Goal: Task Accomplishment & Management: Use online tool/utility

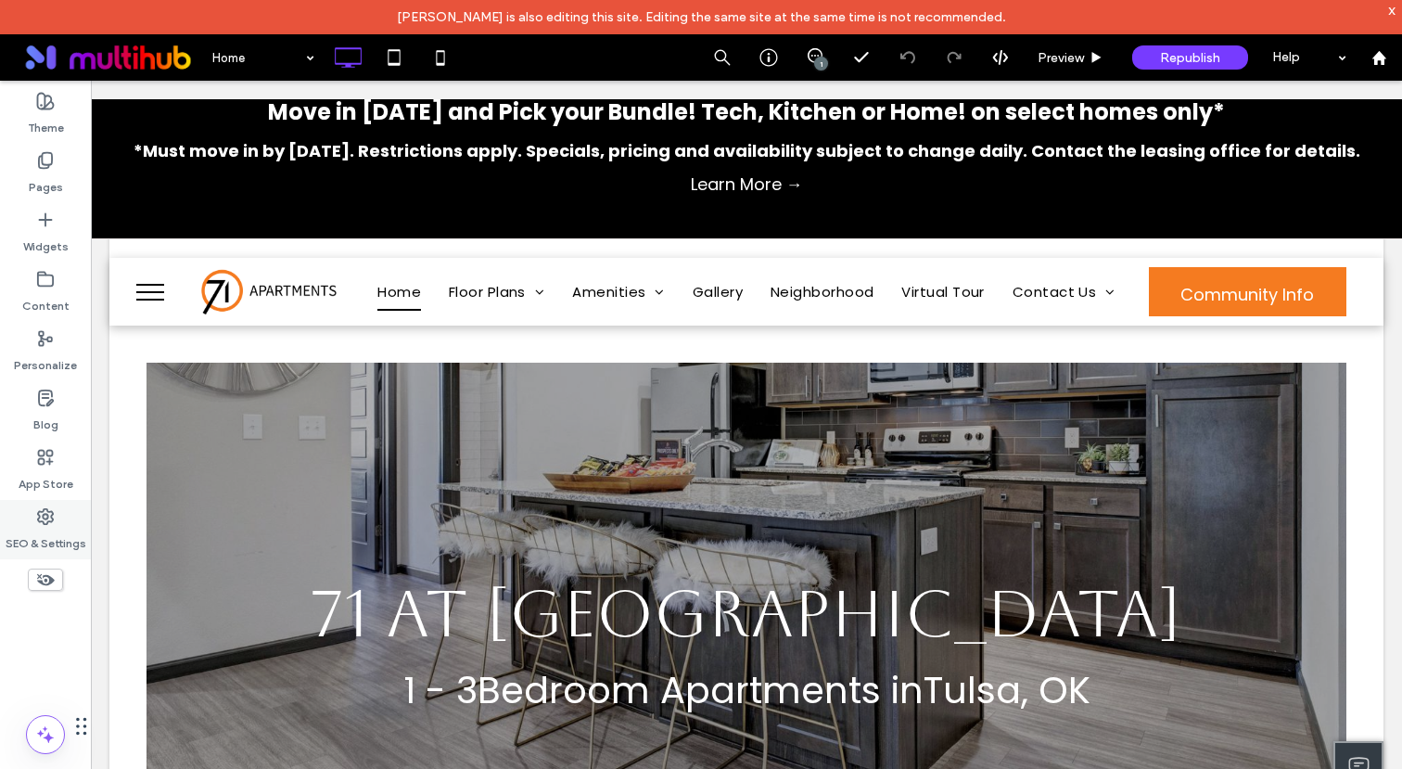
click at [44, 522] on use at bounding box center [45, 516] width 15 height 15
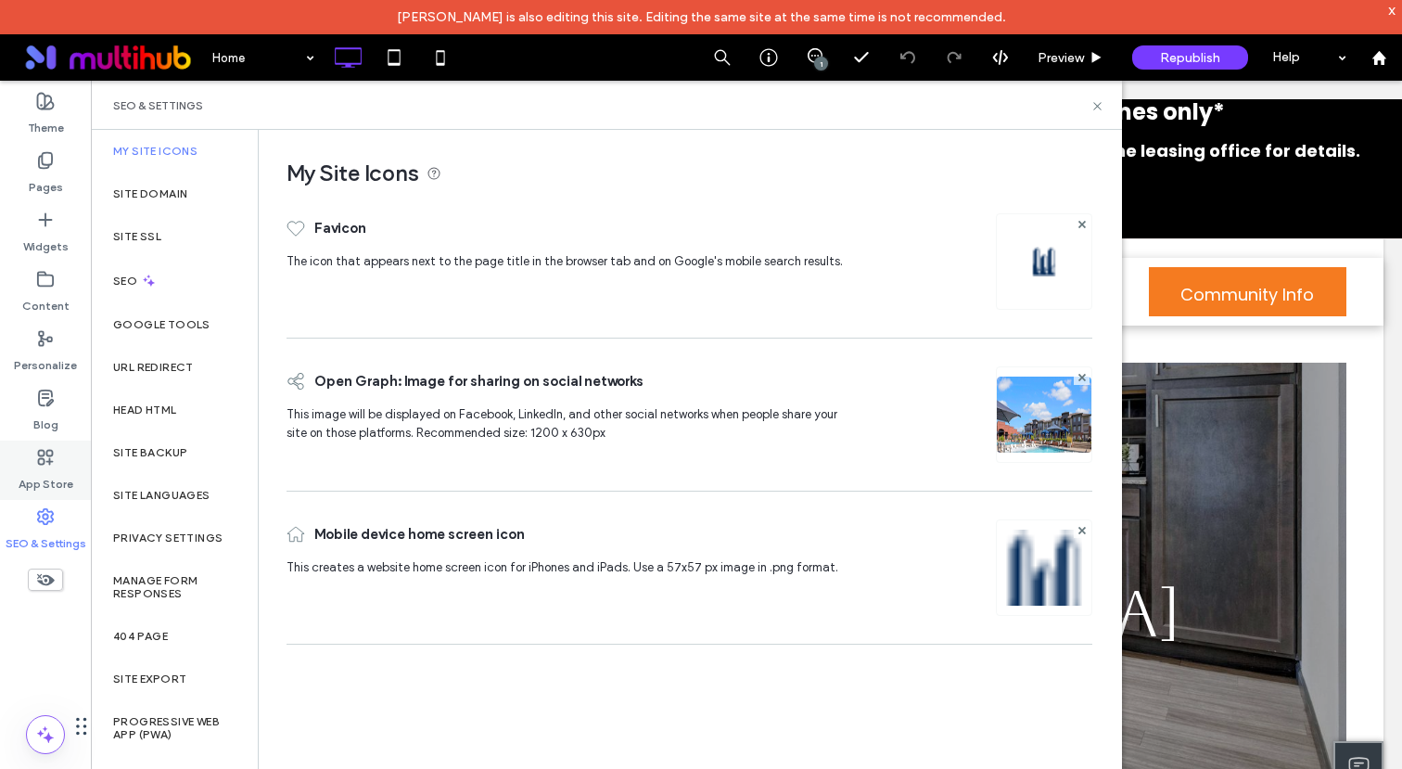
click at [24, 466] on label "App Store" at bounding box center [46, 479] width 55 height 26
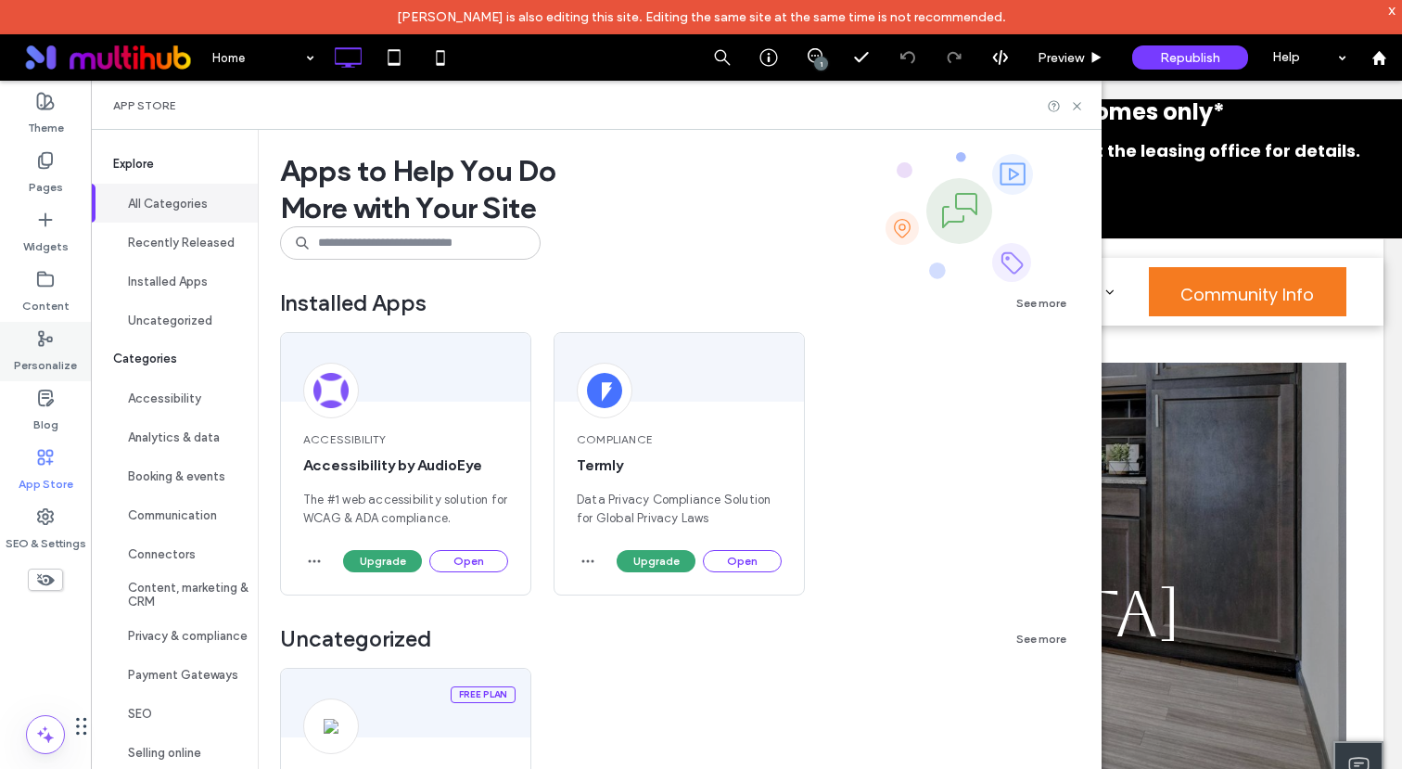
click at [44, 324] on div "Personalize" at bounding box center [45, 351] width 91 height 59
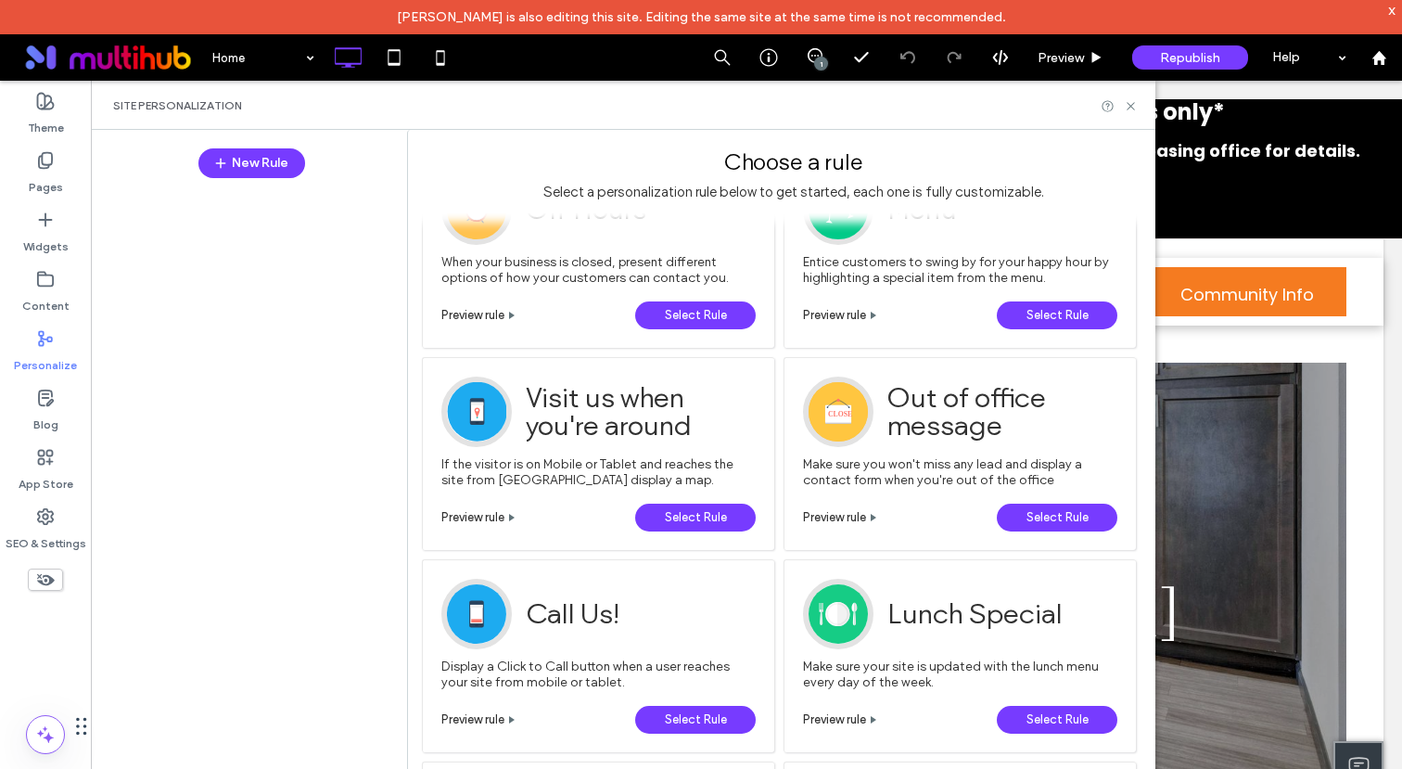
scroll to position [1128, 0]
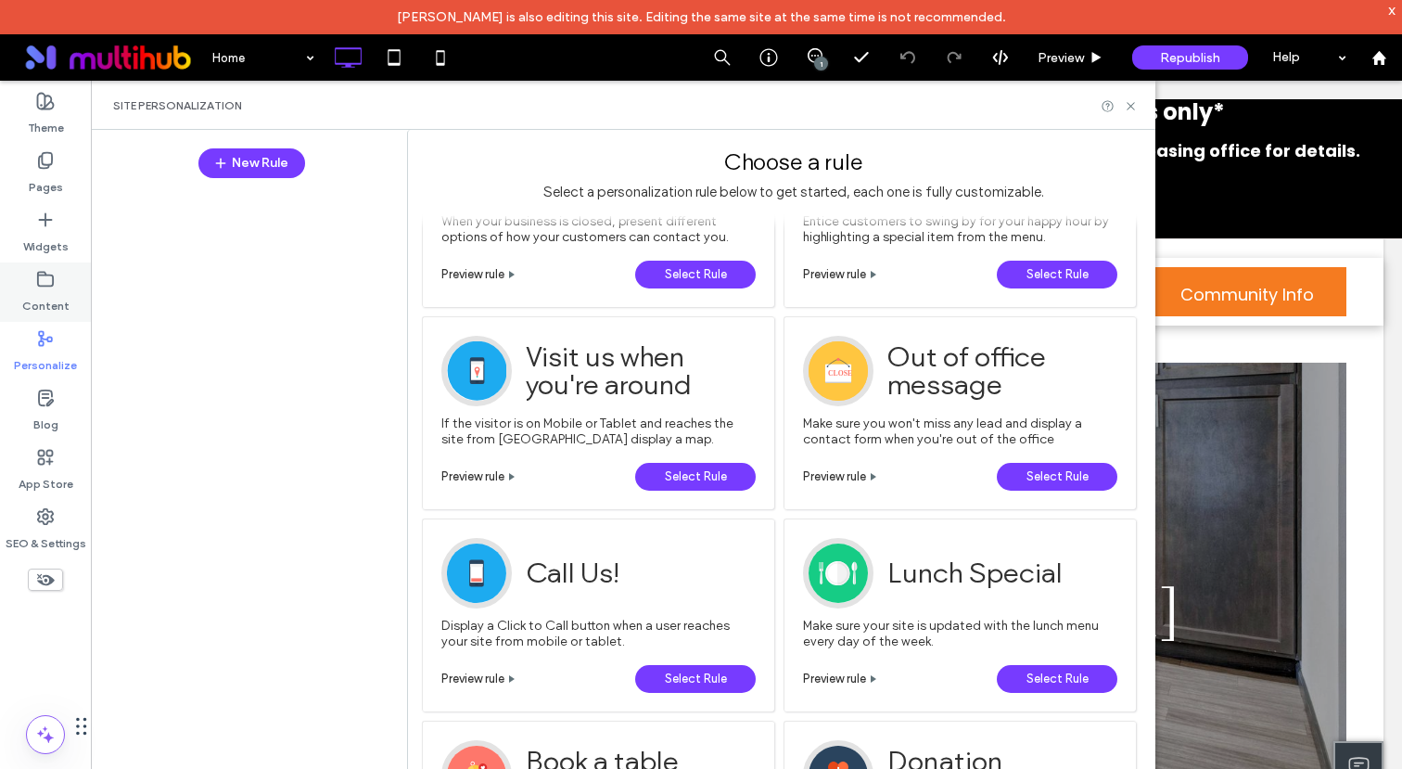
click at [19, 287] on div "Content" at bounding box center [45, 291] width 91 height 59
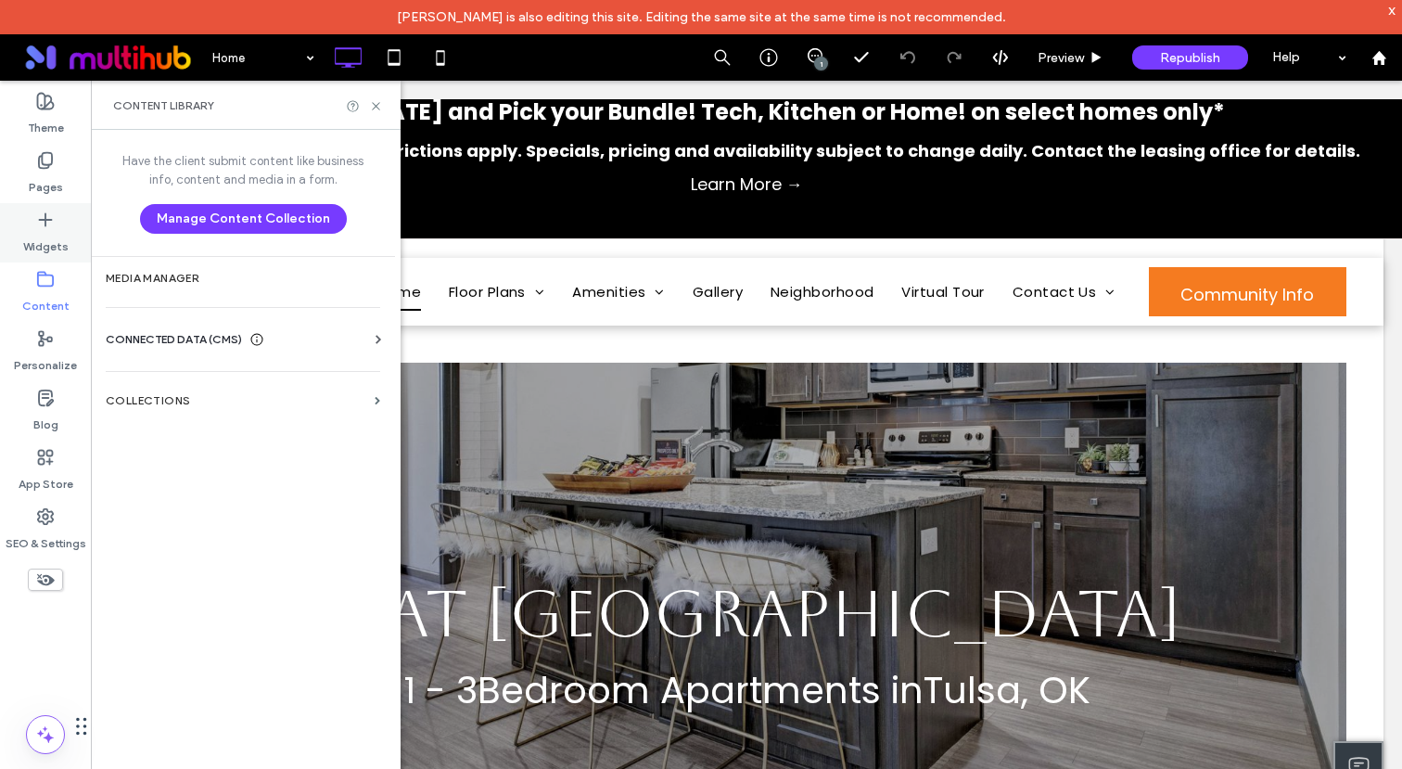
click at [41, 241] on label "Widgets" at bounding box center [45, 242] width 45 height 26
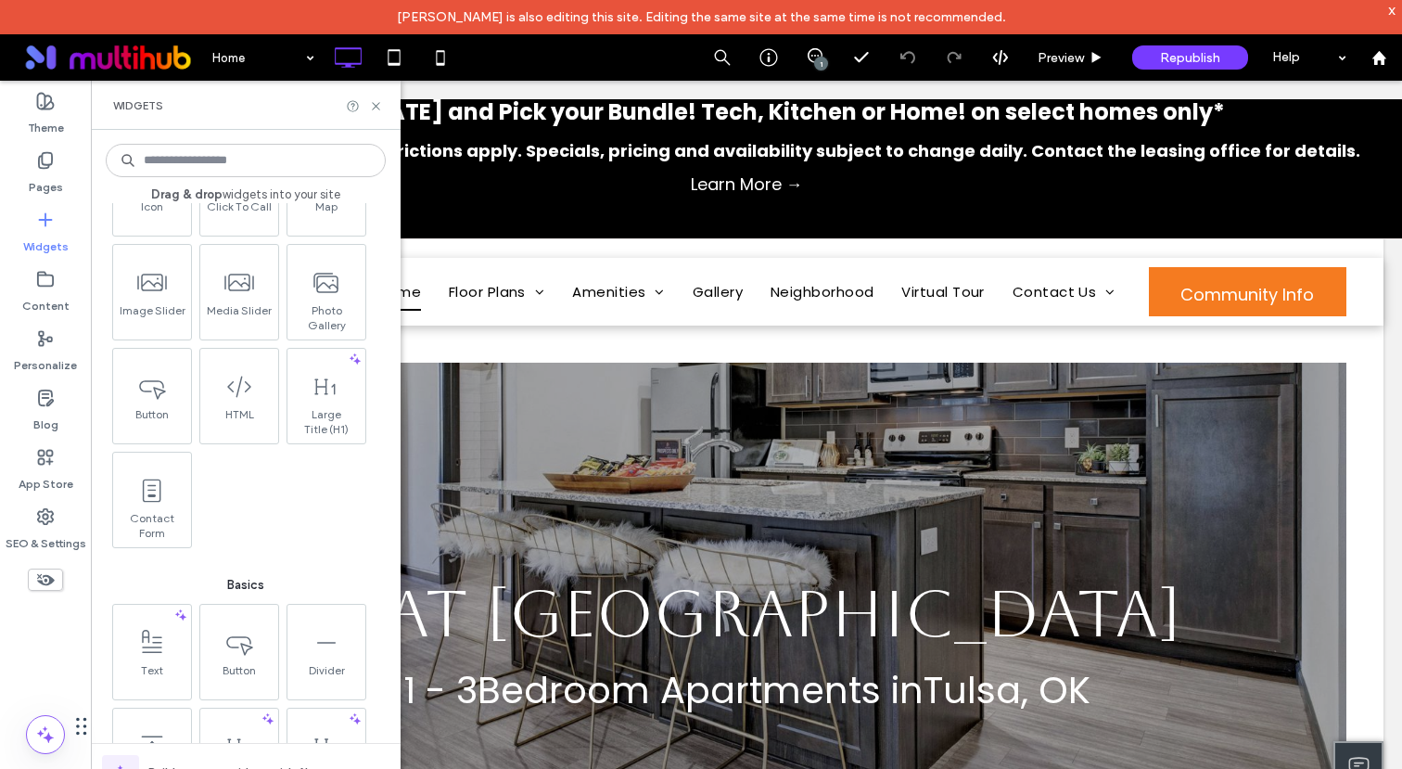
scroll to position [246, 0]
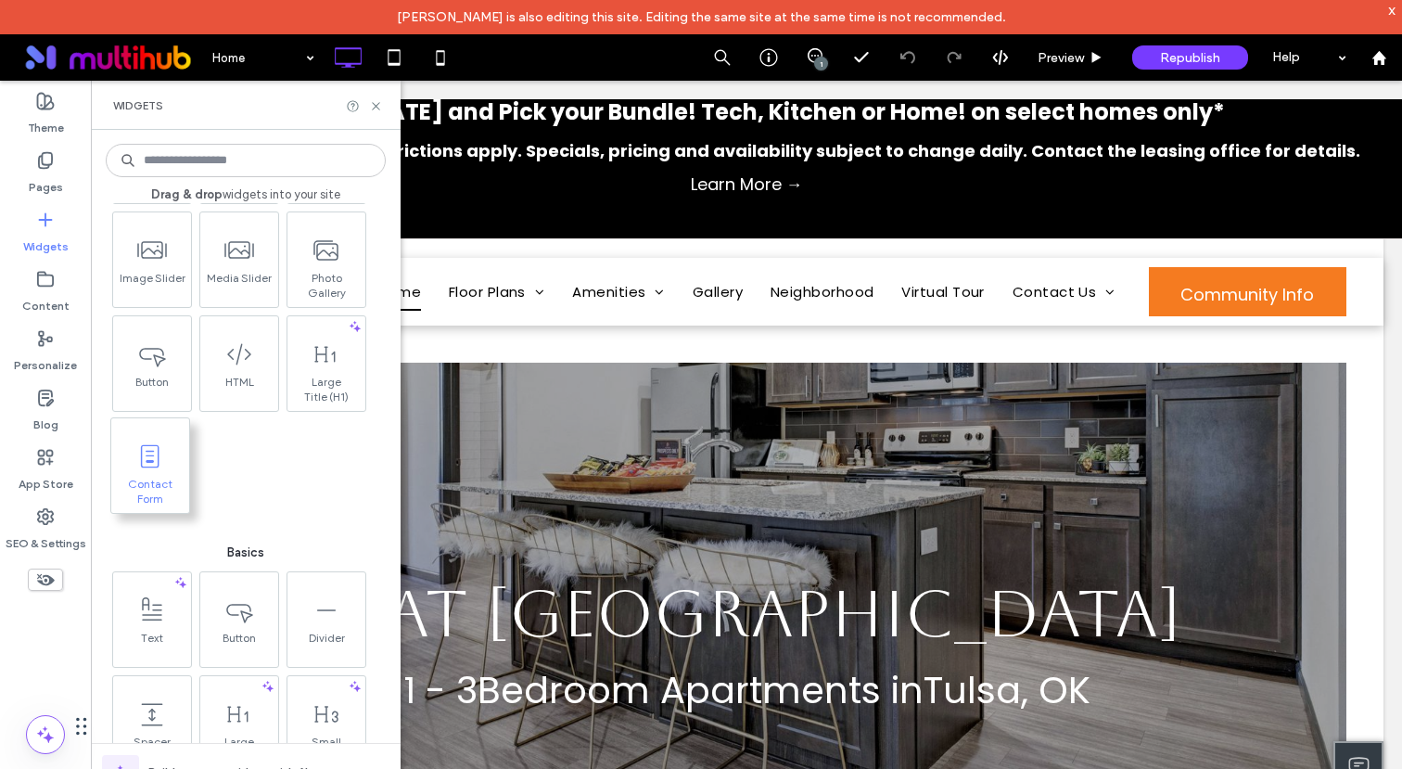
click at [163, 480] on span "Contact Form" at bounding box center [150, 490] width 78 height 26
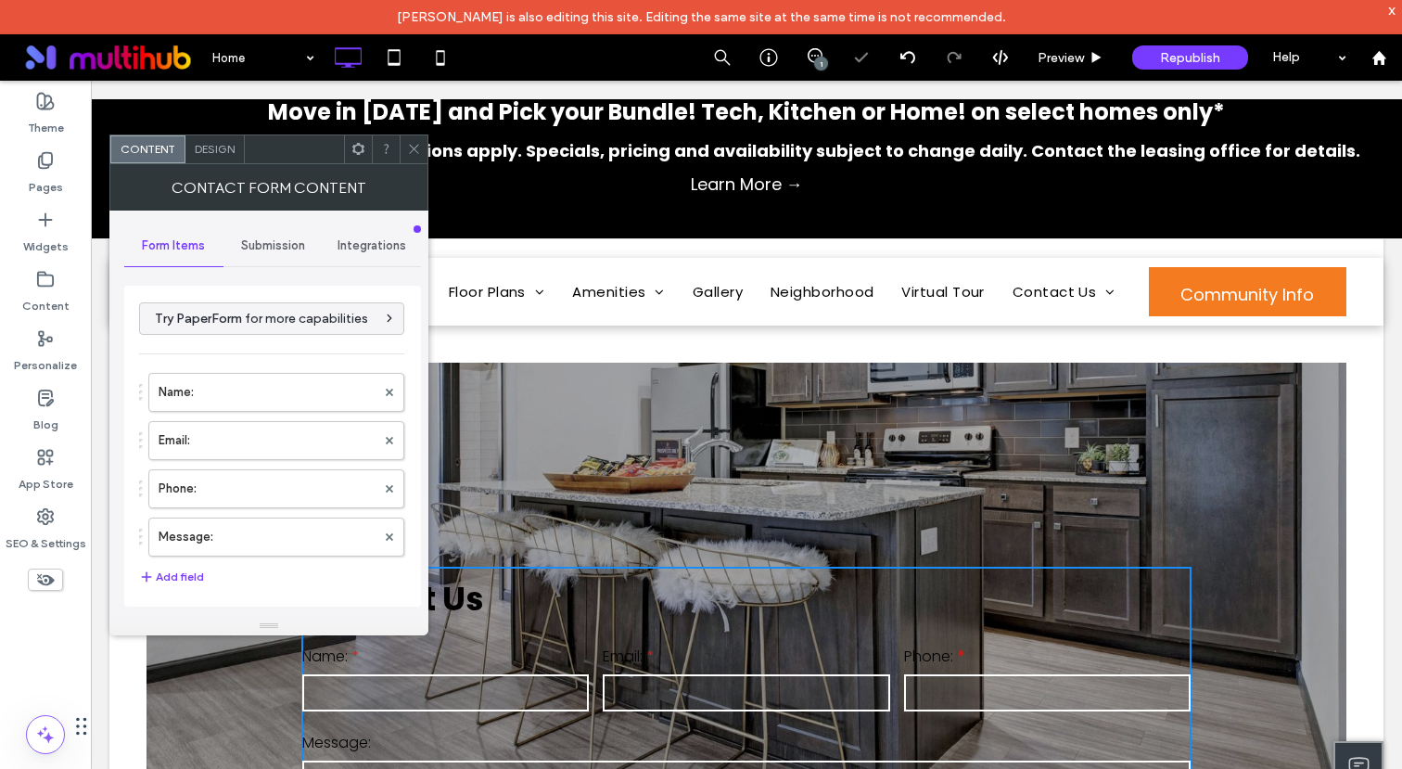
type input "**********"
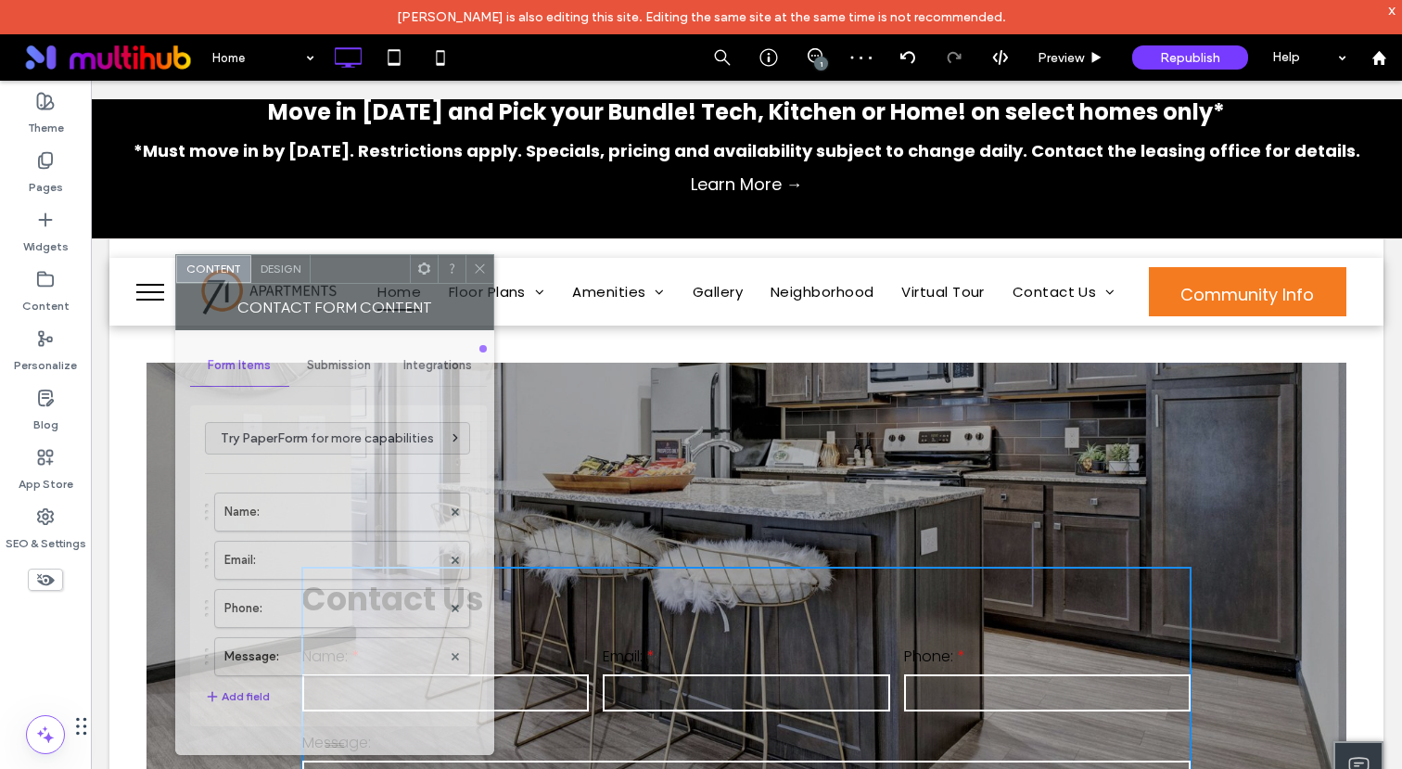
drag, startPoint x: 290, startPoint y: 153, endPoint x: 354, endPoint y: 272, distance: 134.8
click at [355, 272] on div at bounding box center [360, 269] width 99 height 28
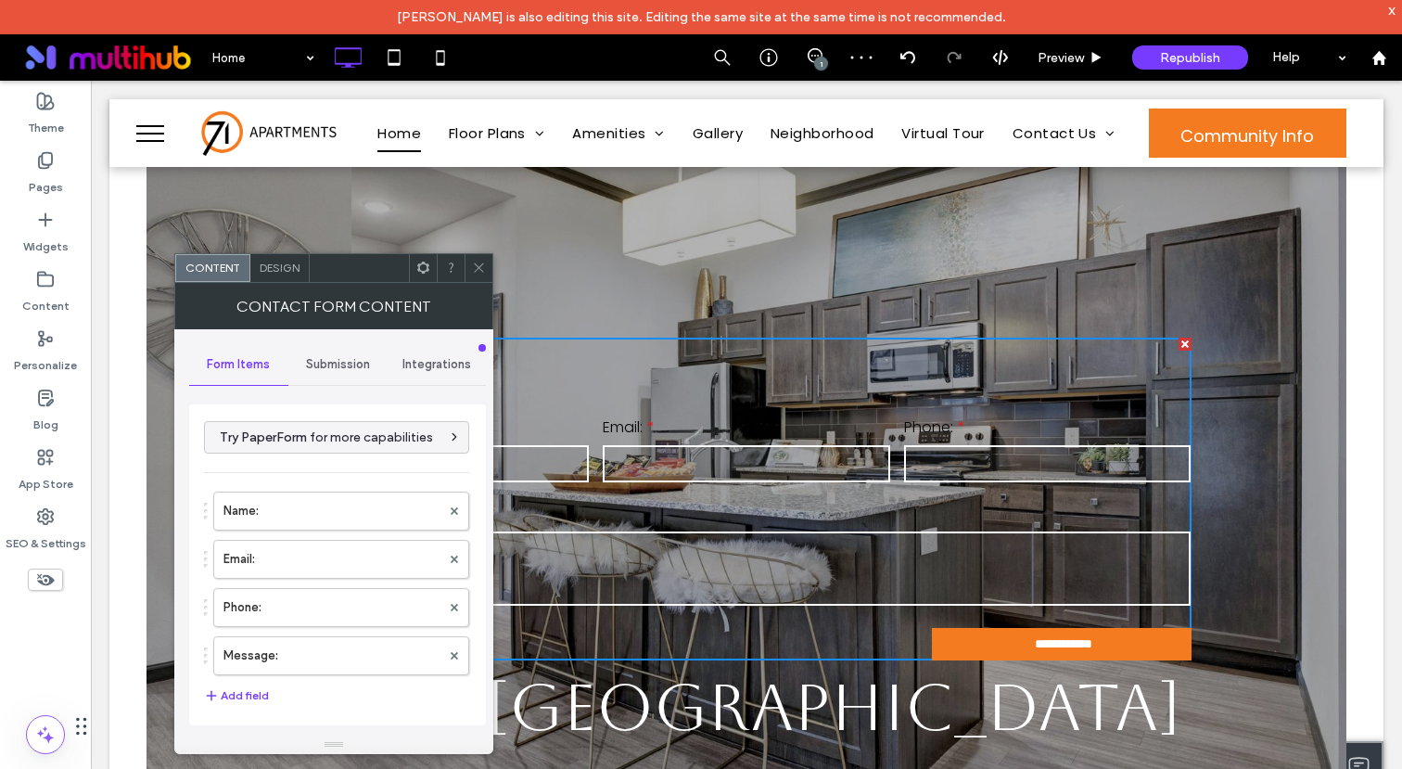
scroll to position [0, 0]
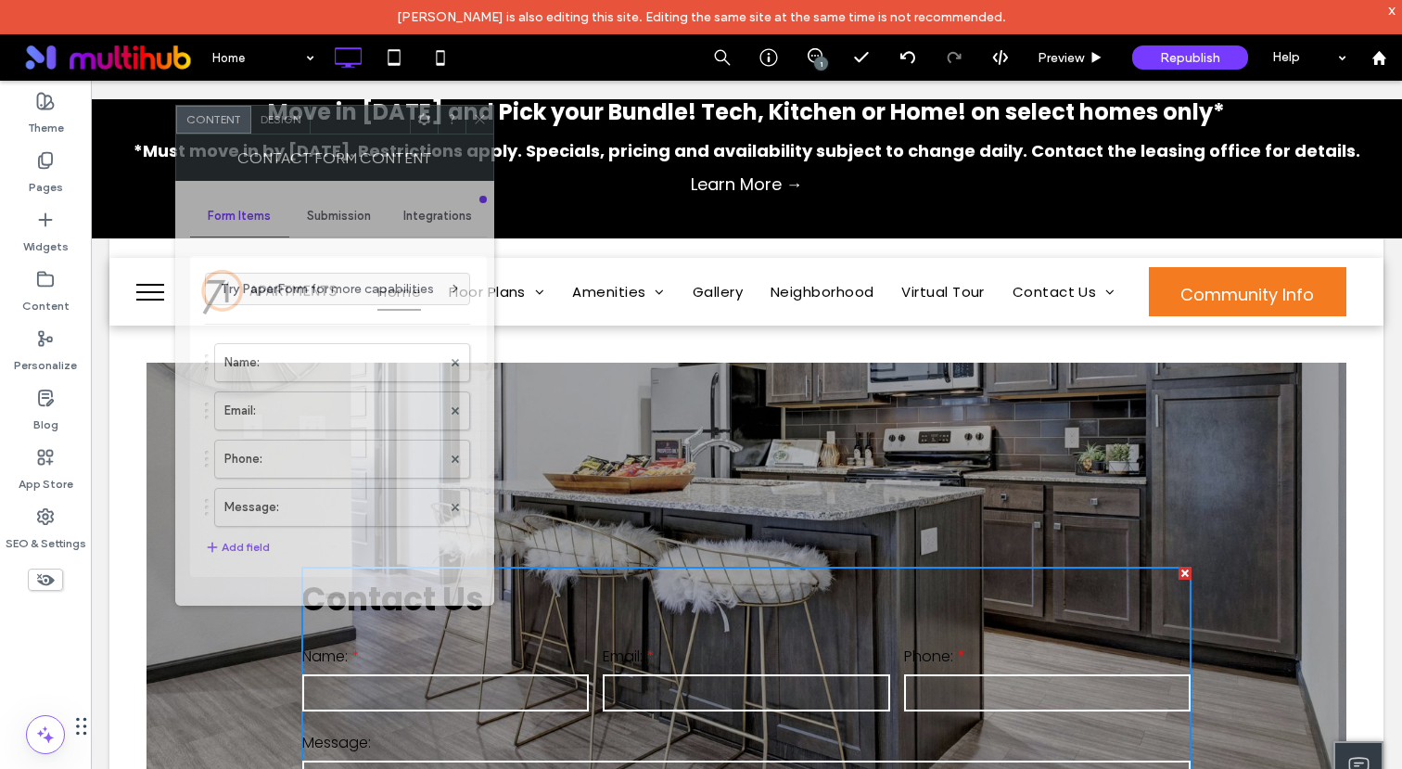
drag, startPoint x: 357, startPoint y: 273, endPoint x: 360, endPoint y: 122, distance: 150.2
click at [358, 123] on div at bounding box center [360, 120] width 99 height 28
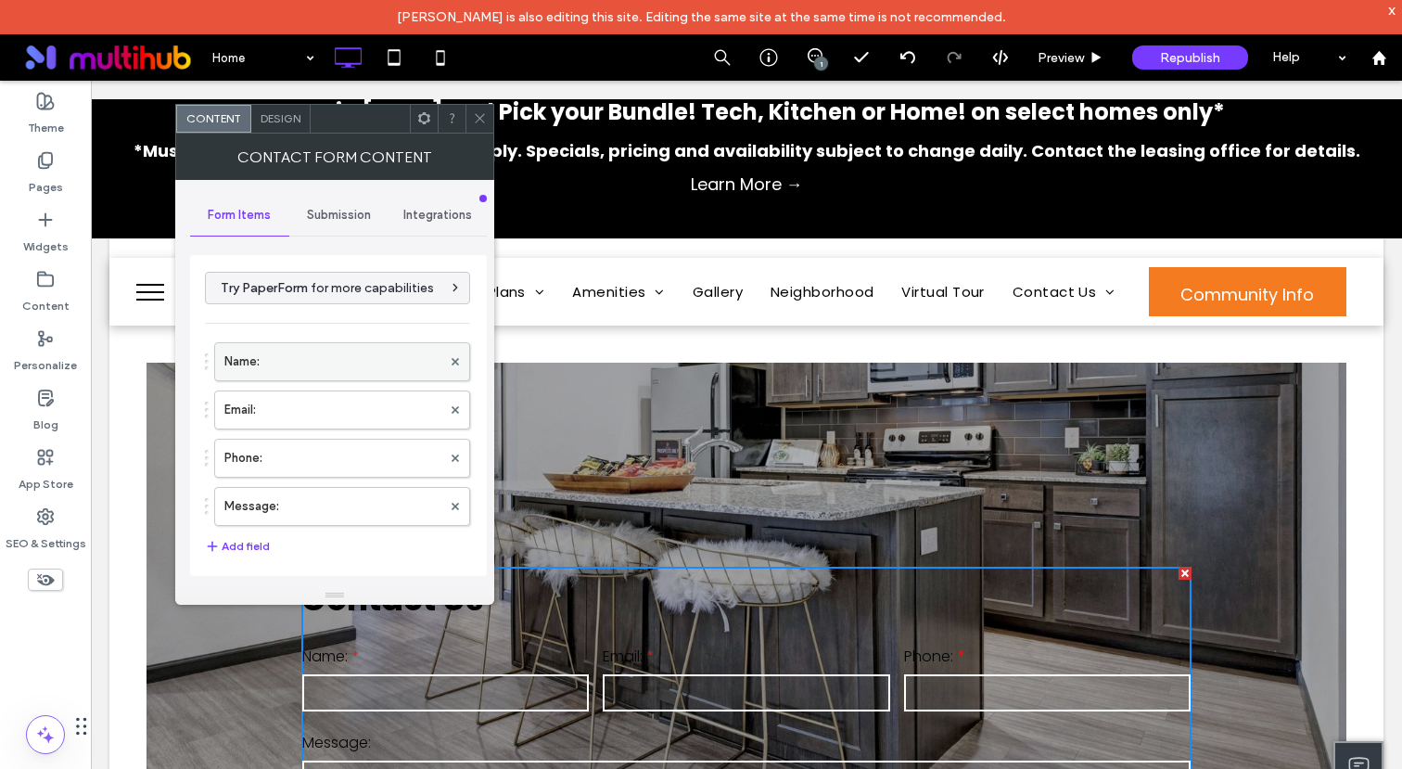
click at [283, 374] on label "Name:" at bounding box center [332, 361] width 217 height 37
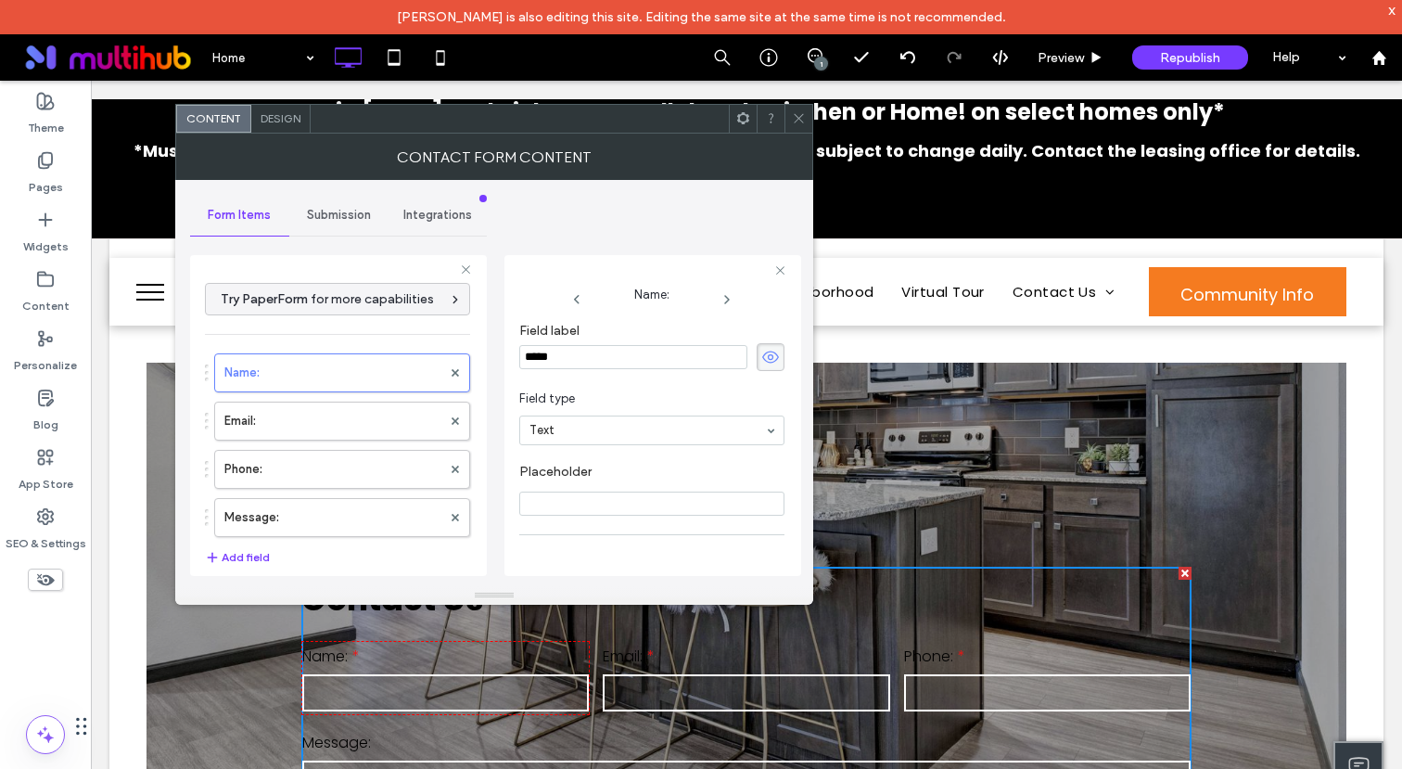
click at [613, 363] on input "*****" at bounding box center [633, 357] width 228 height 24
click at [613, 389] on span "Field type" at bounding box center [648, 398] width 258 height 19
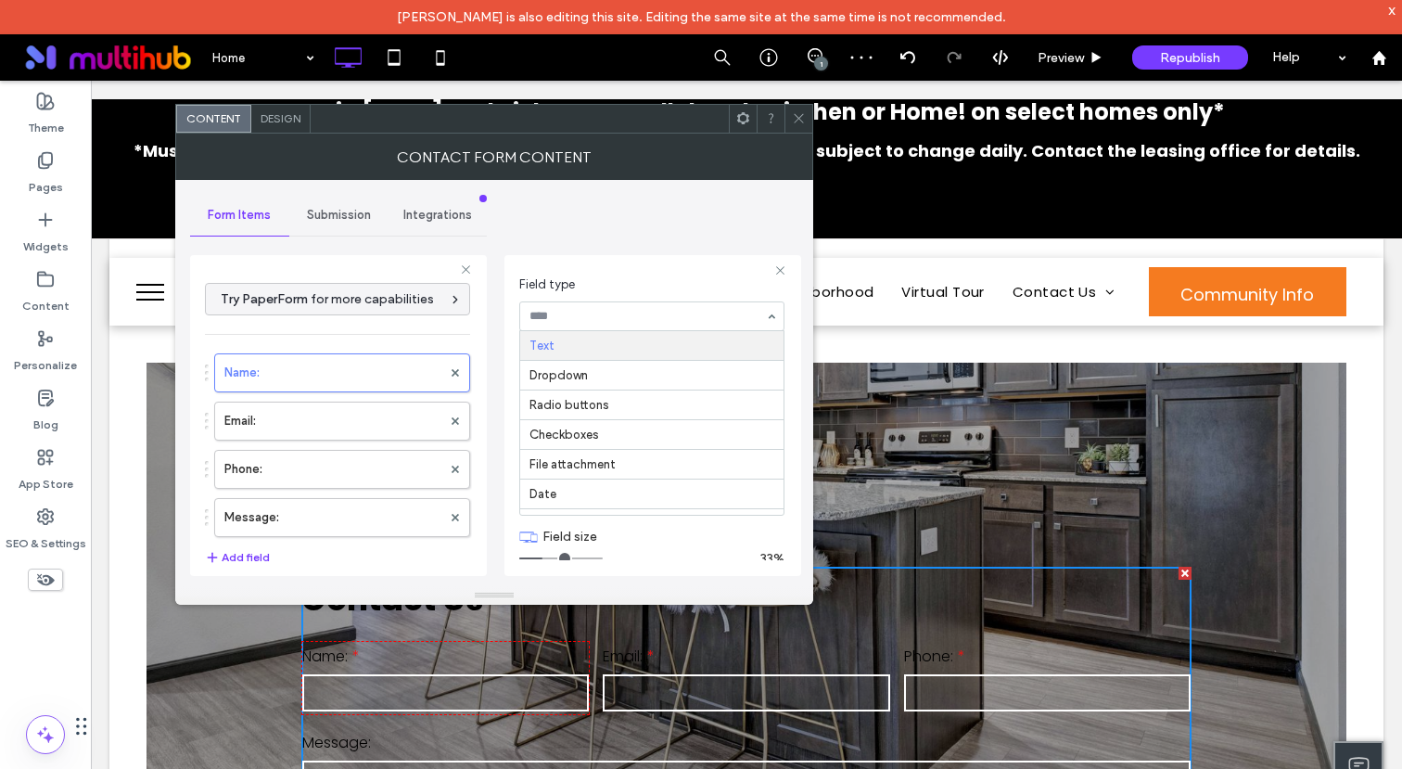
click at [600, 291] on span "Field type" at bounding box center [648, 284] width 258 height 19
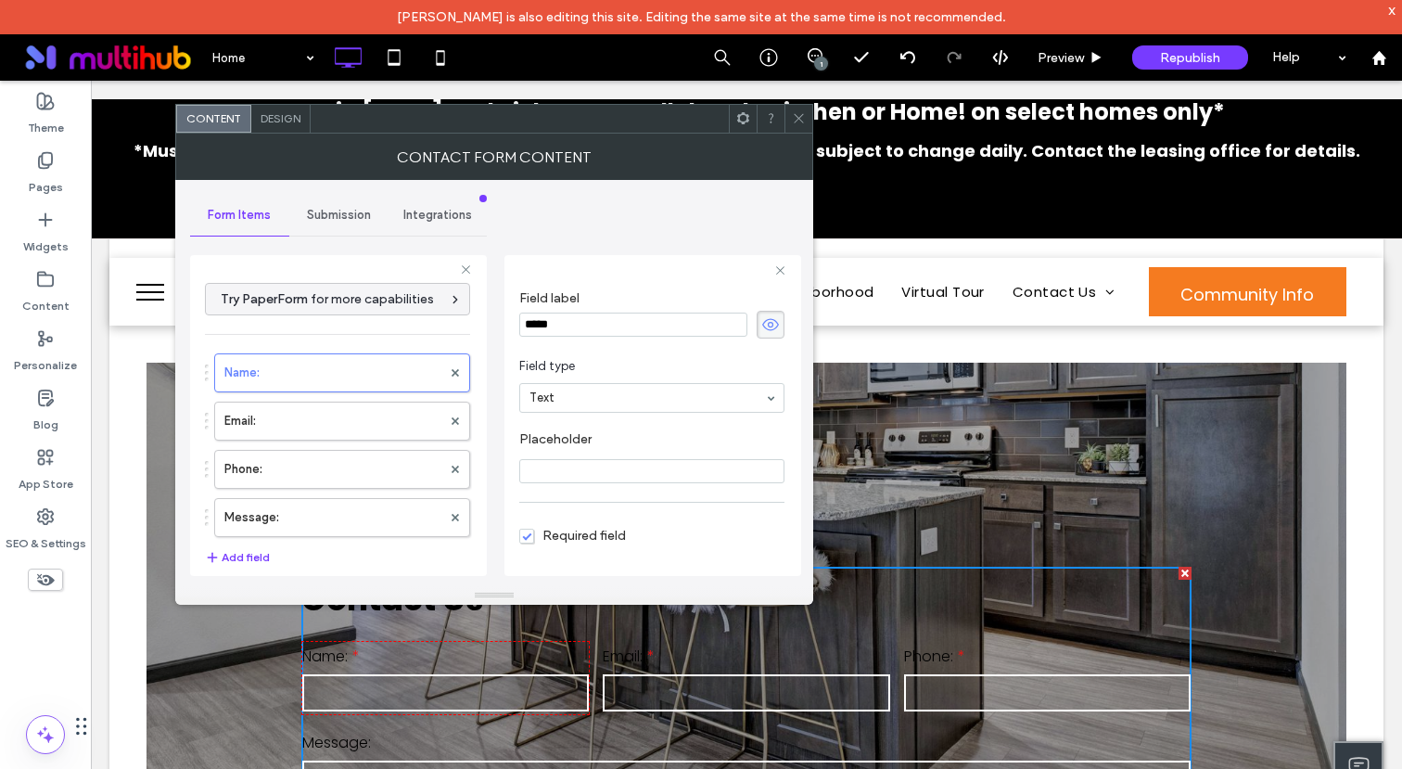
scroll to position [0, 0]
click at [719, 294] on icon at bounding box center [726, 299] width 15 height 15
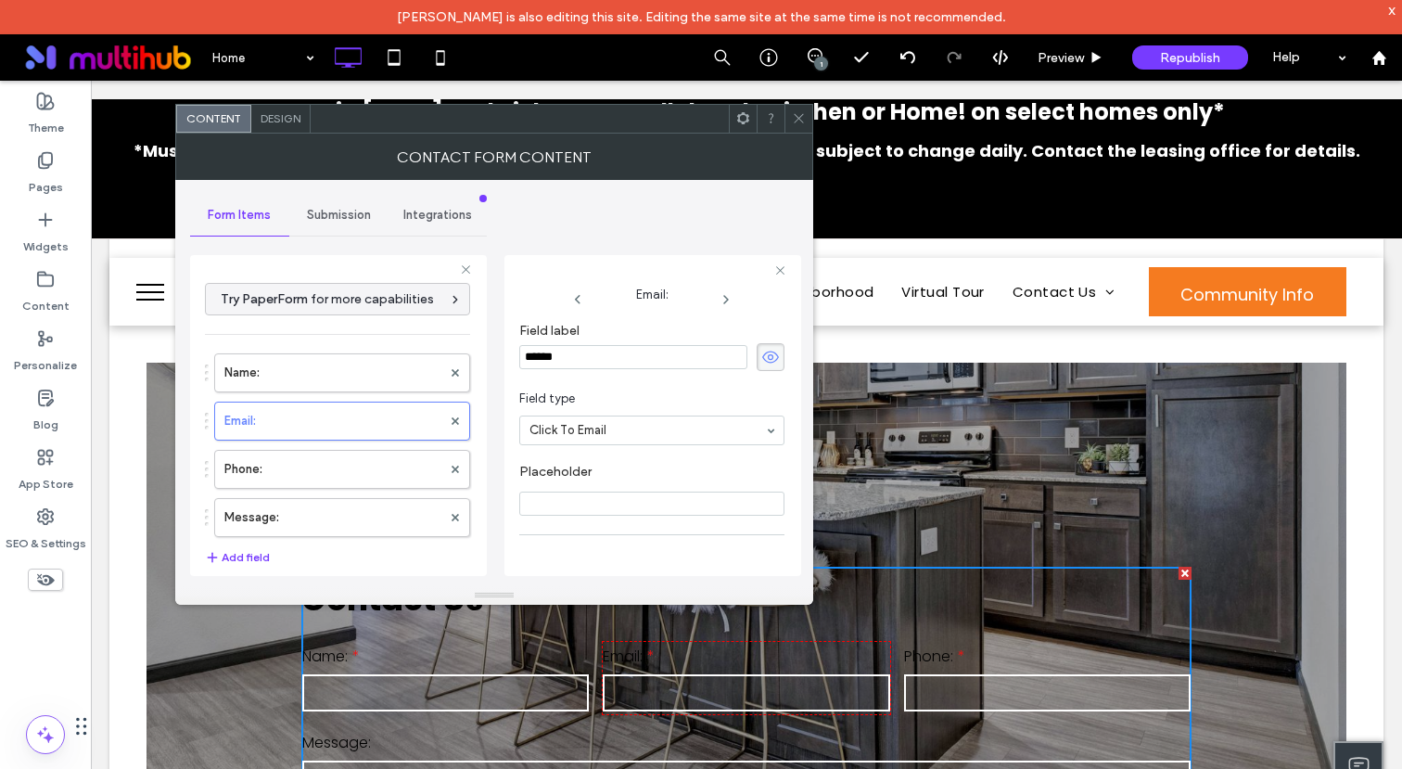
click at [718, 294] on icon at bounding box center [725, 299] width 15 height 15
click at [719, 294] on icon at bounding box center [726, 299] width 15 height 15
click at [715, 294] on span at bounding box center [732, 299] width 108 height 15
type input "*"
click at [719, 294] on icon at bounding box center [726, 299] width 15 height 15
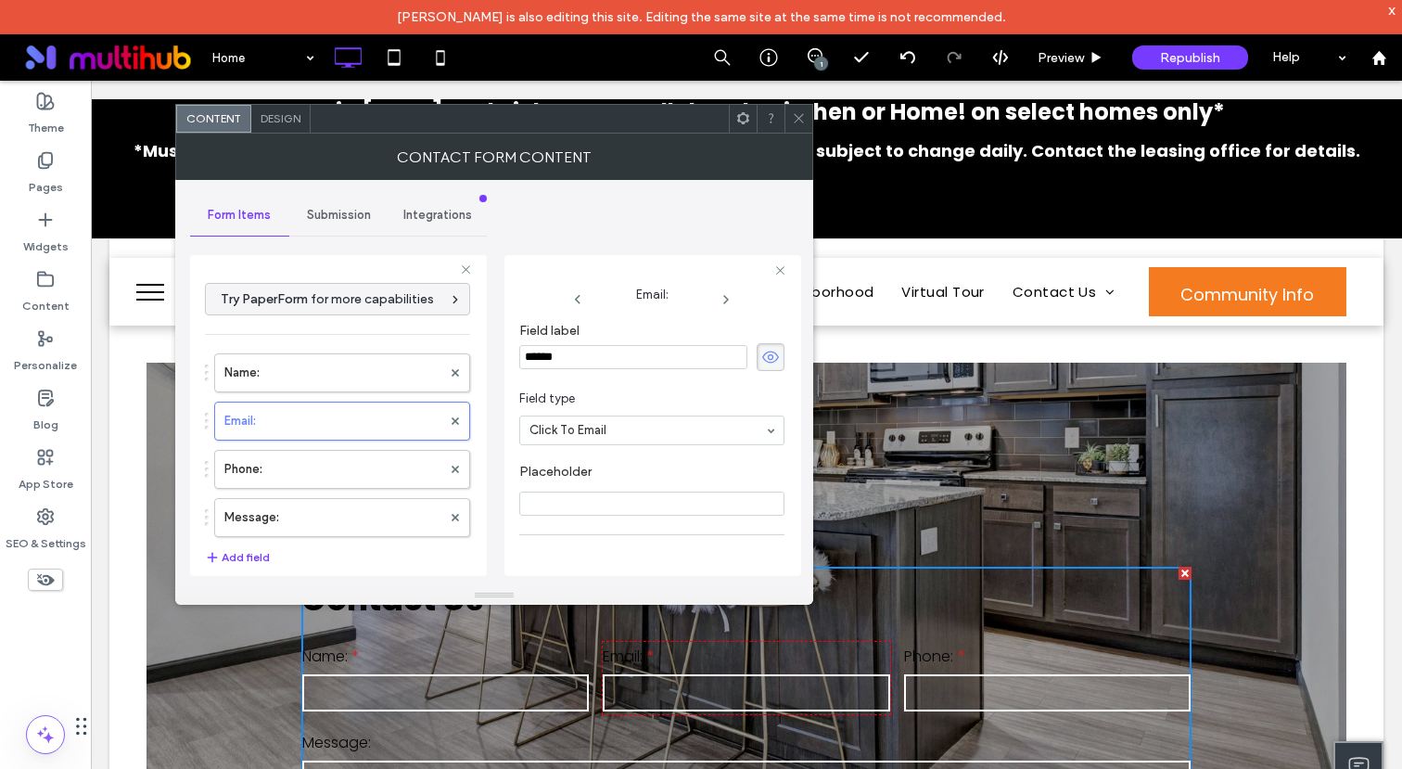
click at [718, 294] on icon at bounding box center [725, 299] width 15 height 15
click at [345, 212] on span "Submission" at bounding box center [339, 215] width 64 height 15
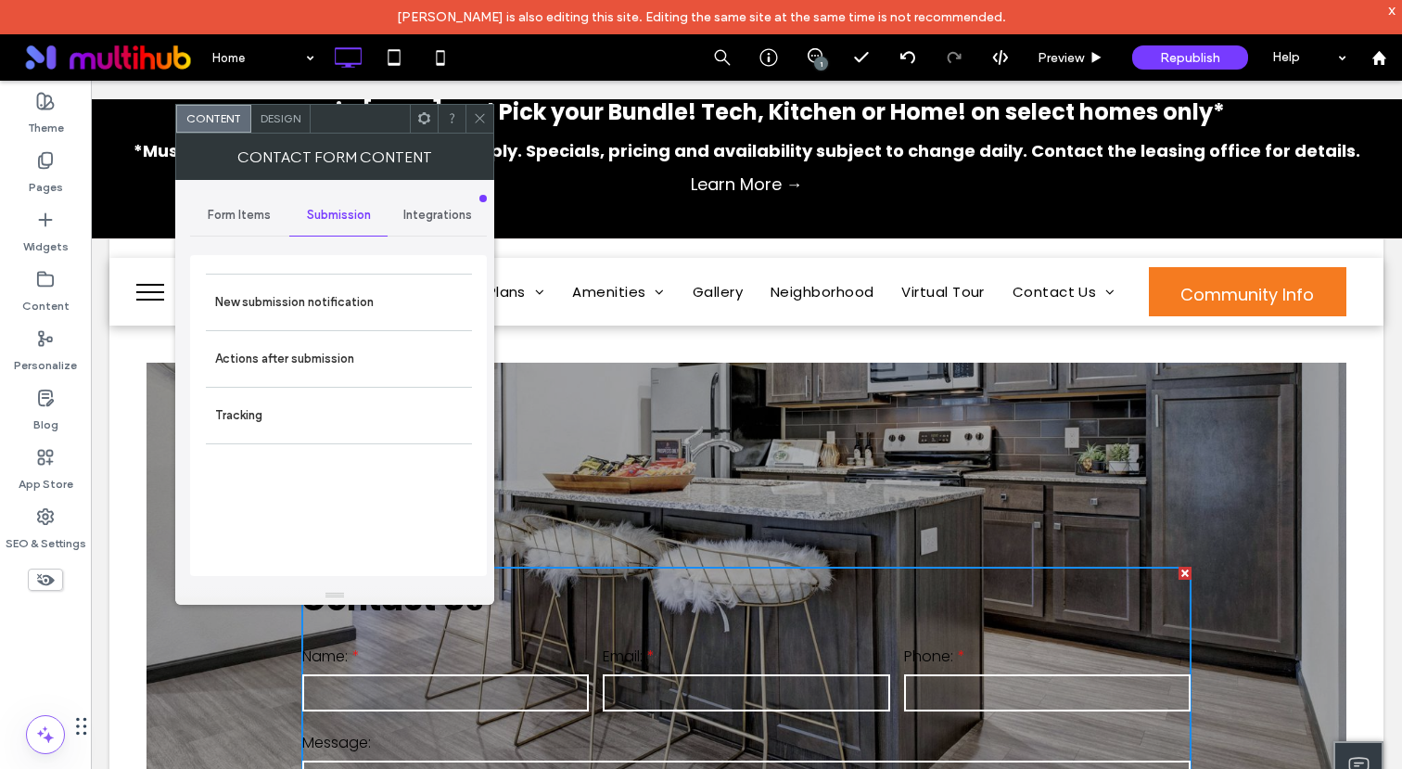
click at [441, 220] on span "Integrations" at bounding box center [437, 215] width 69 height 15
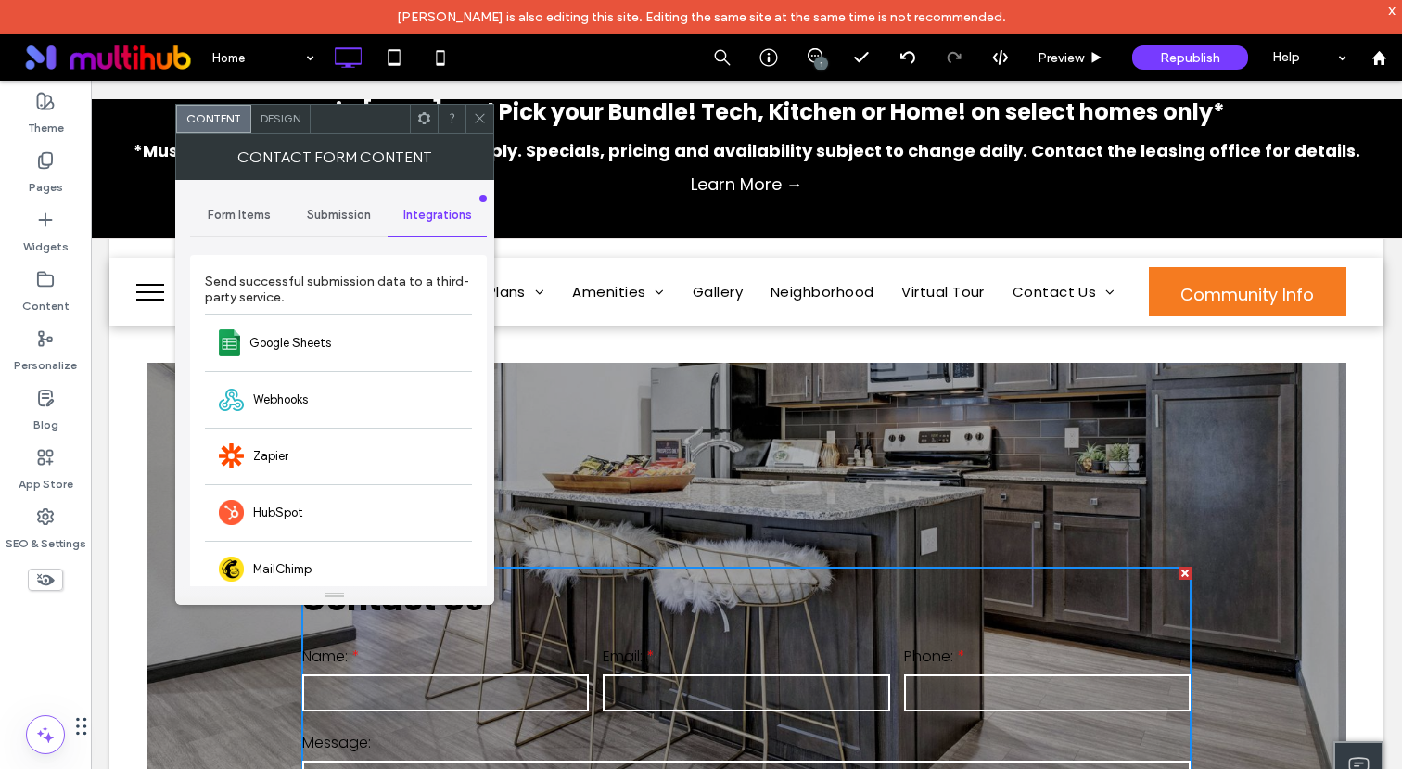
click at [329, 224] on div "Submission" at bounding box center [338, 215] width 99 height 41
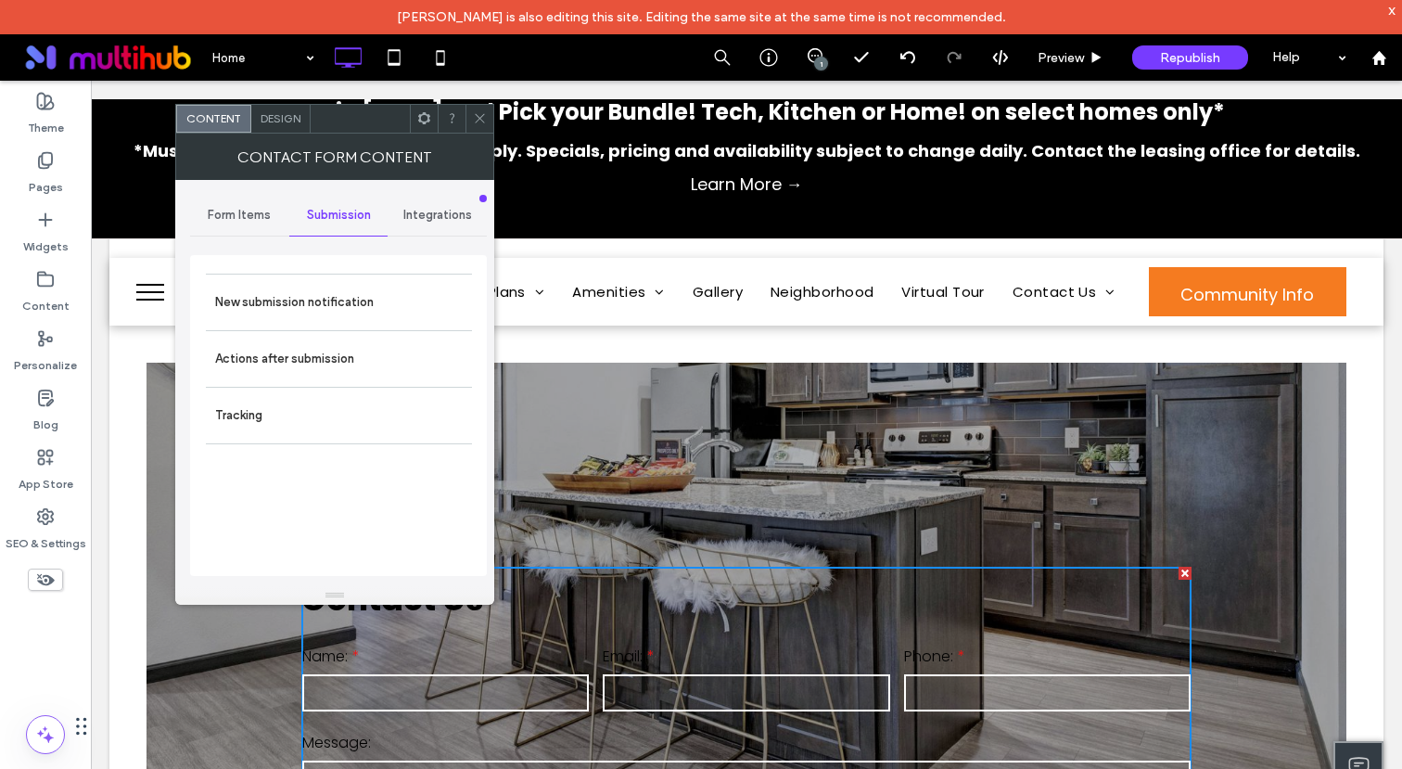
click at [217, 197] on div "Form Items" at bounding box center [239, 215] width 99 height 41
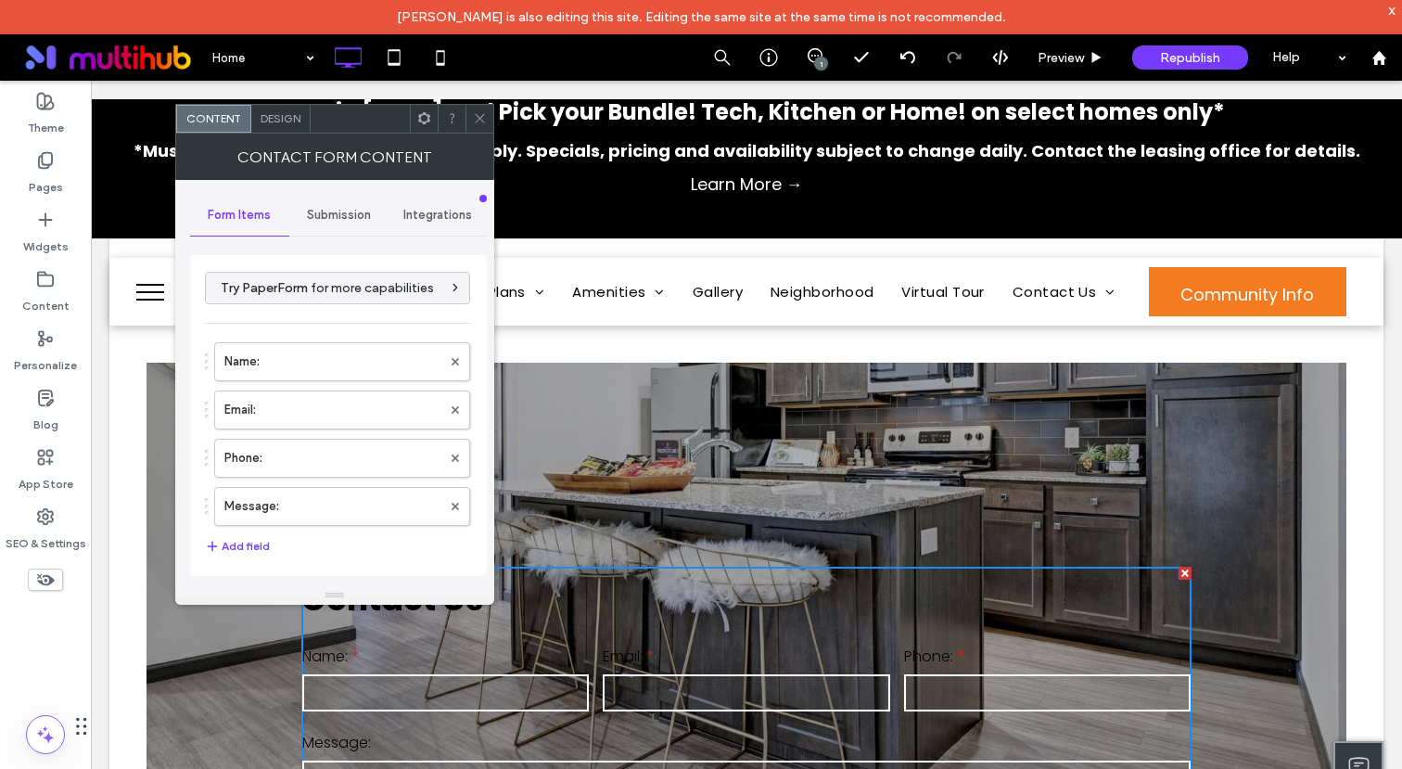
click at [295, 121] on span "Design" at bounding box center [281, 118] width 40 height 14
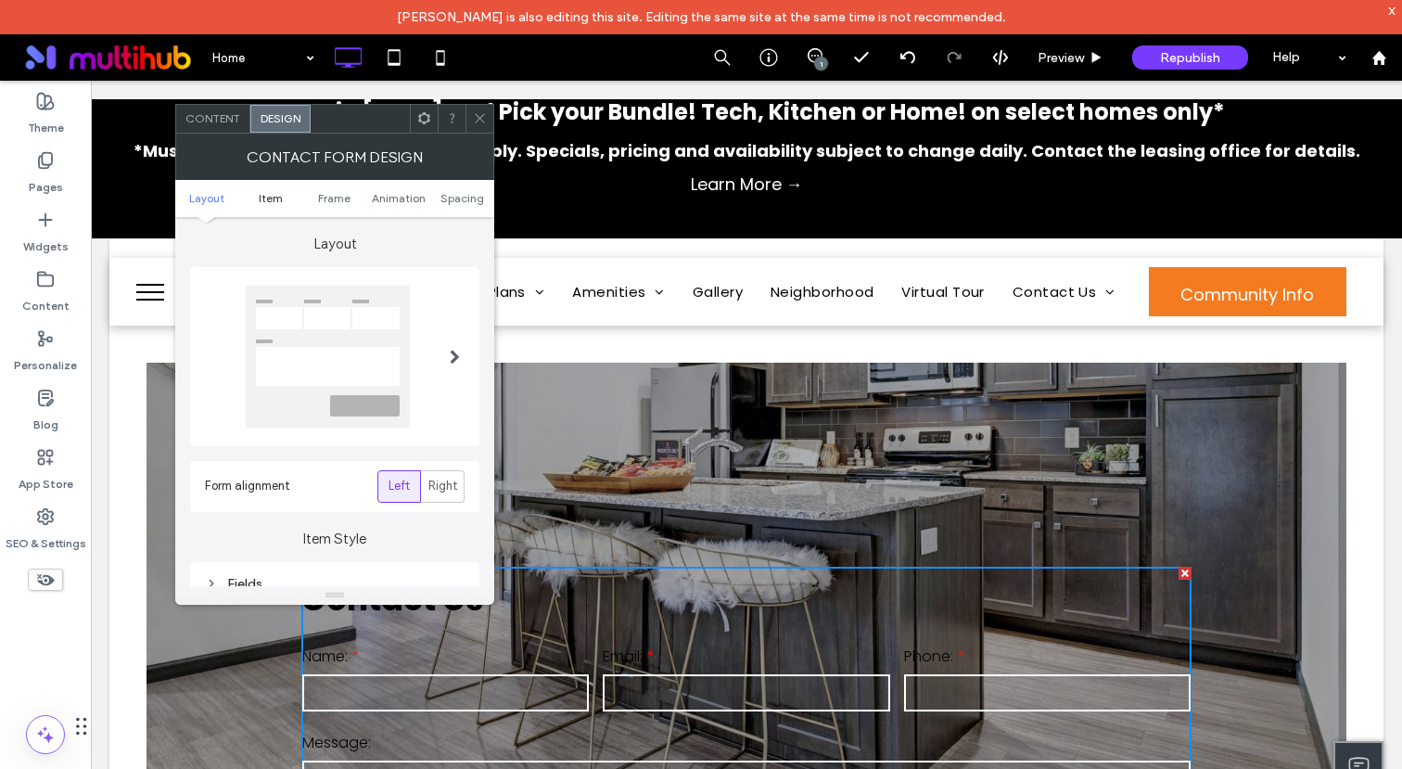
click at [264, 193] on span "Item" at bounding box center [271, 198] width 24 height 14
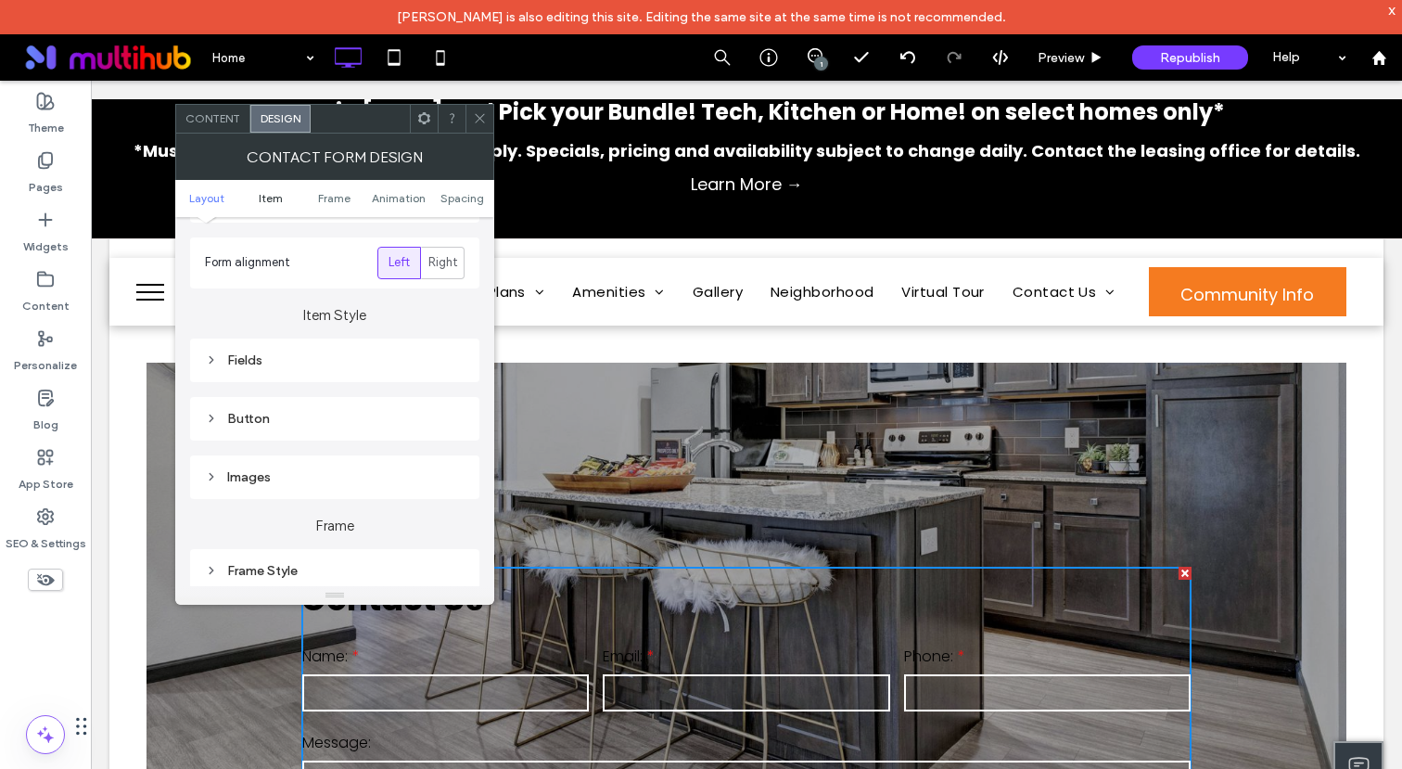
scroll to position [296, 0]
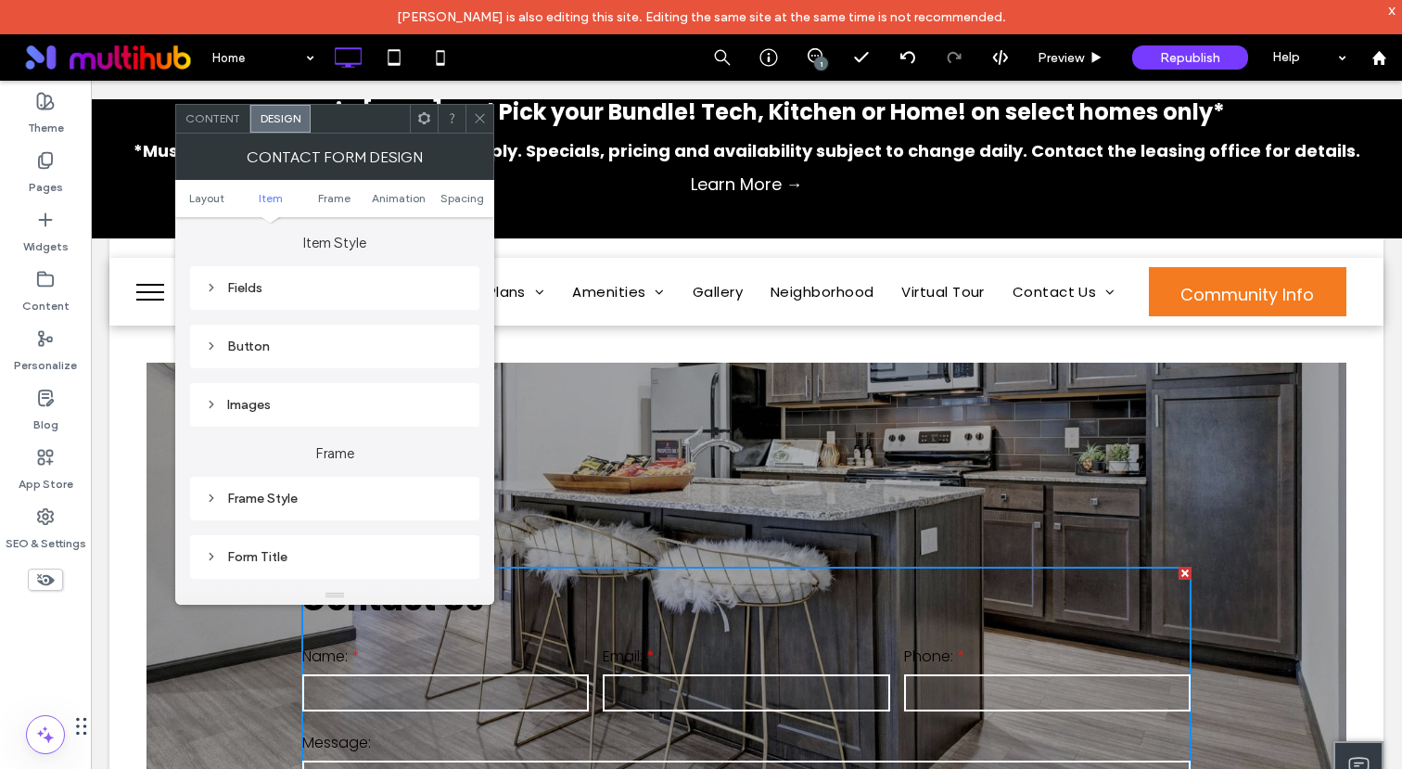
click at [271, 273] on div "Fields" at bounding box center [334, 288] width 289 height 44
click at [269, 280] on div "Fields" at bounding box center [335, 288] width 260 height 16
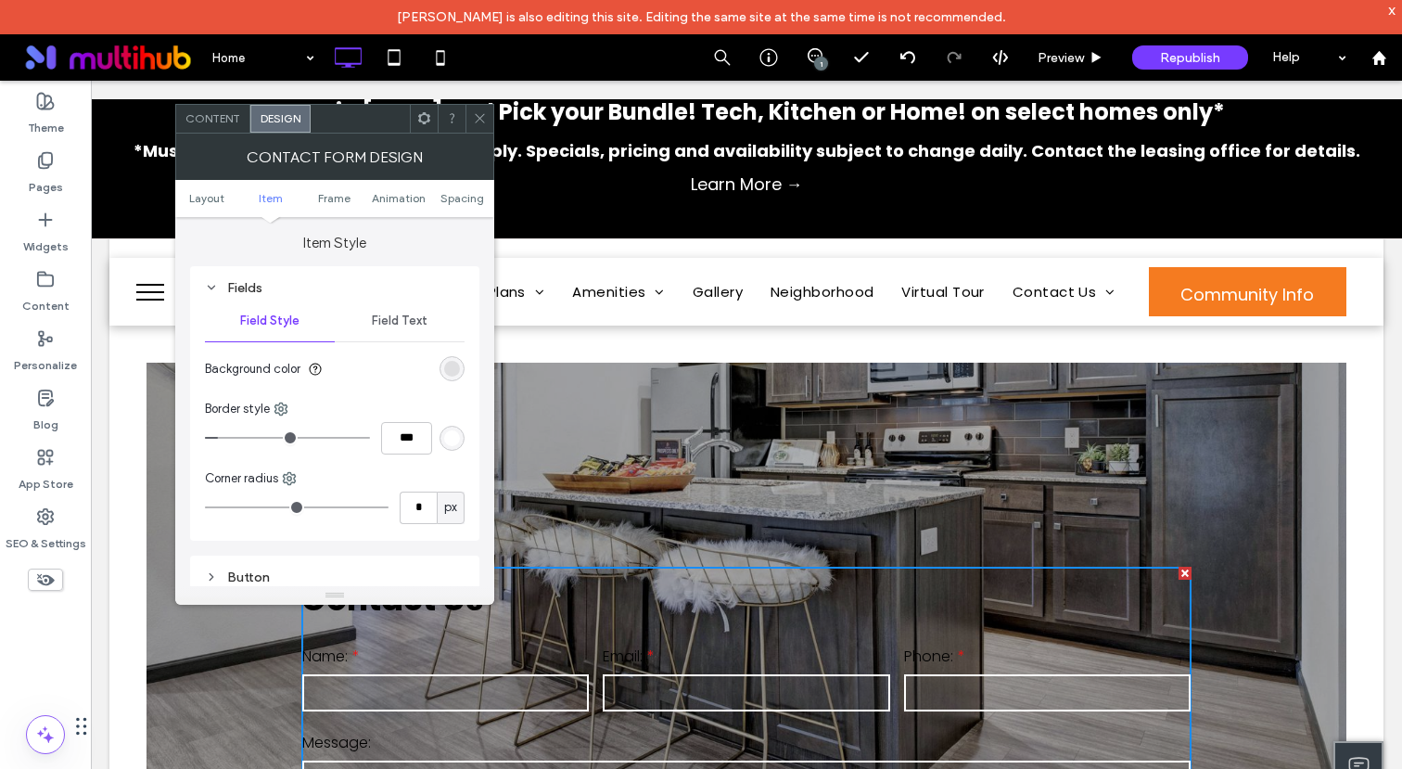
click at [269, 280] on div "Fields" at bounding box center [335, 288] width 260 height 16
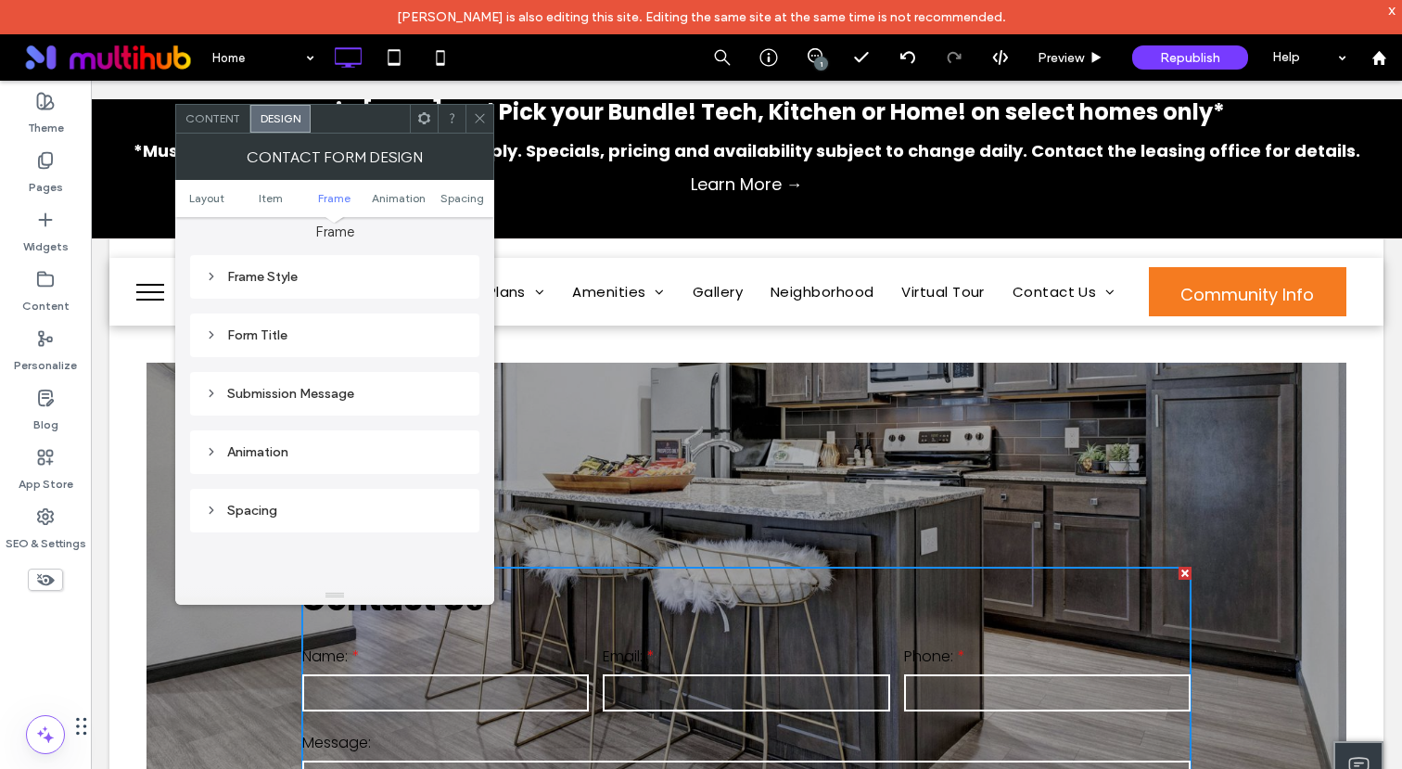
scroll to position [518, 0]
click at [487, 127] on div at bounding box center [479, 119] width 28 height 28
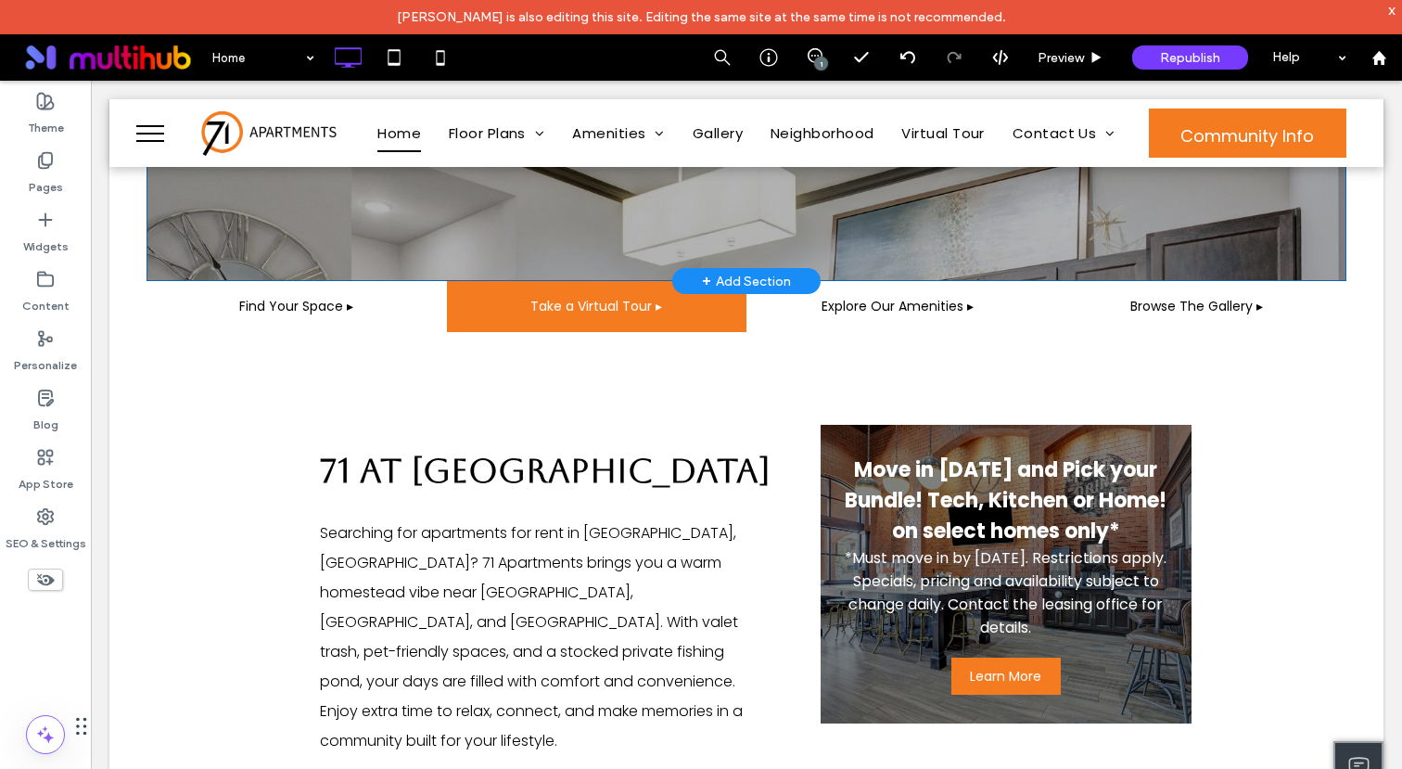
scroll to position [0, 0]
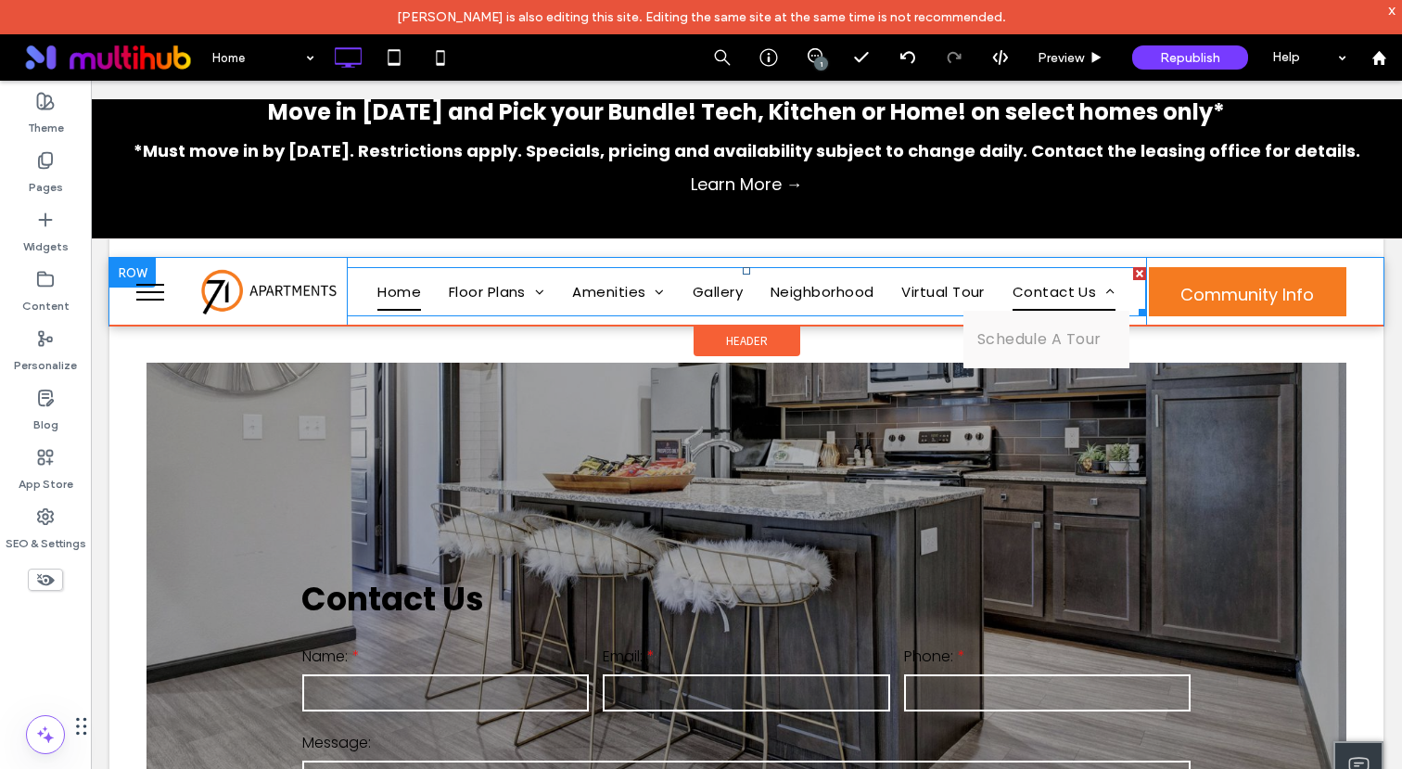
click at [1061, 288] on span "Contact Us" at bounding box center [1063, 291] width 103 height 37
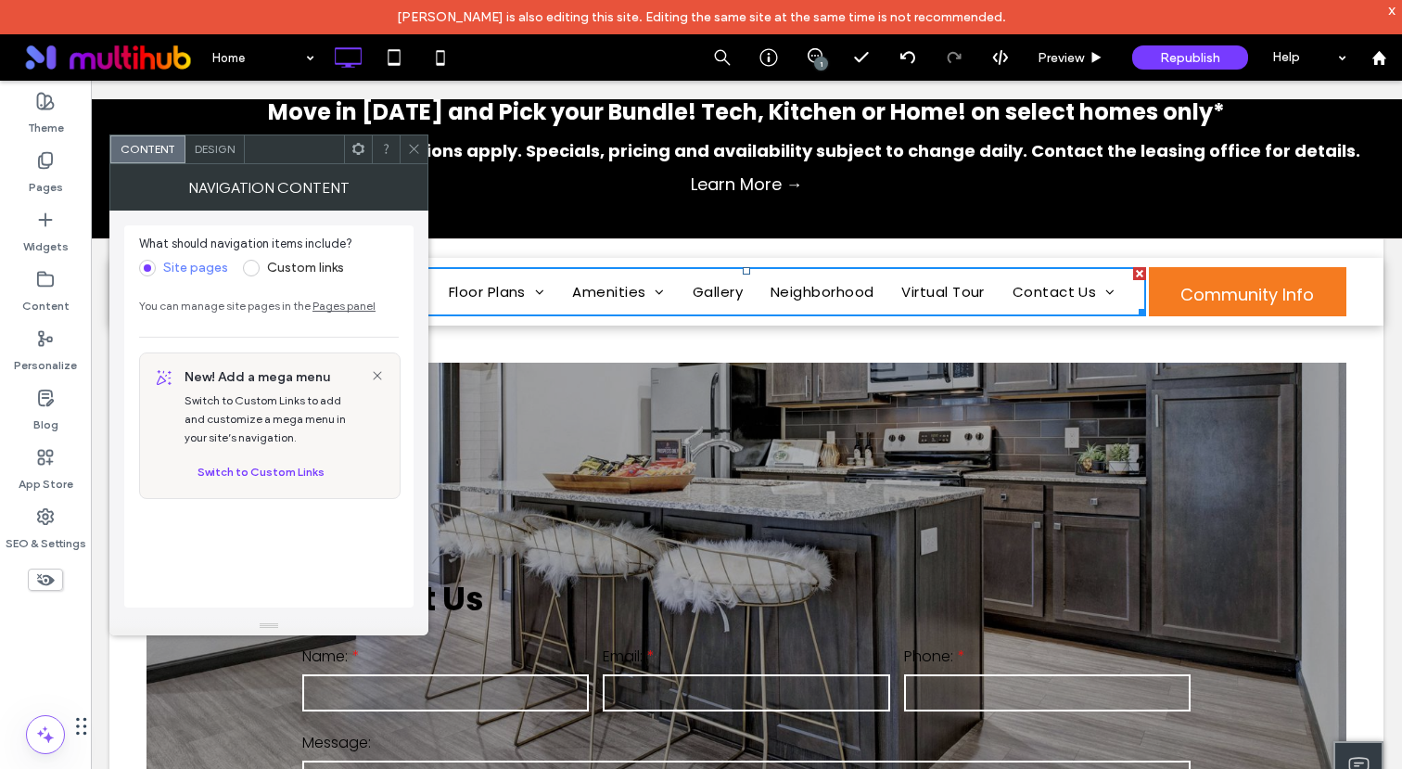
click at [202, 154] on span "Design" at bounding box center [215, 149] width 40 height 14
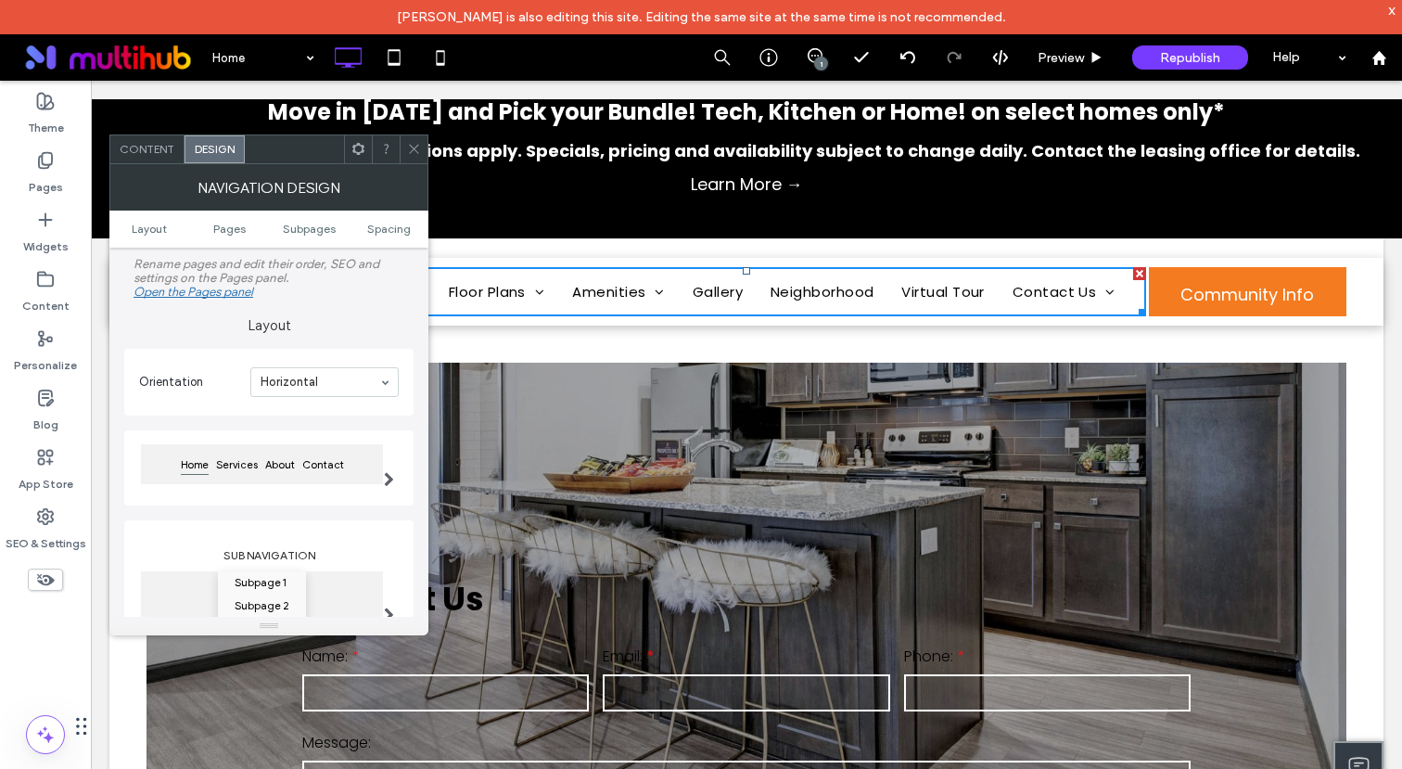
click at [145, 153] on span "Content" at bounding box center [147, 149] width 55 height 14
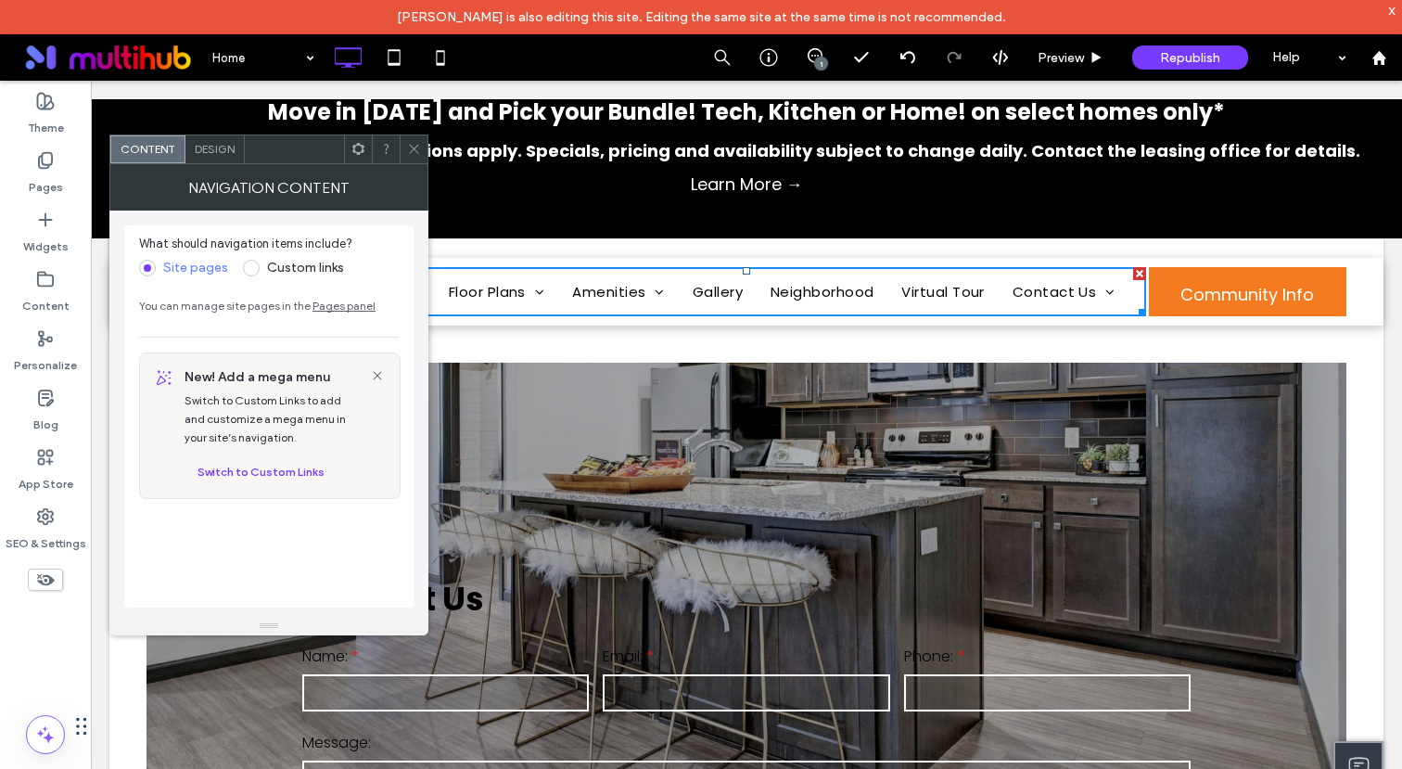
click at [413, 148] on use at bounding box center [413, 149] width 9 height 9
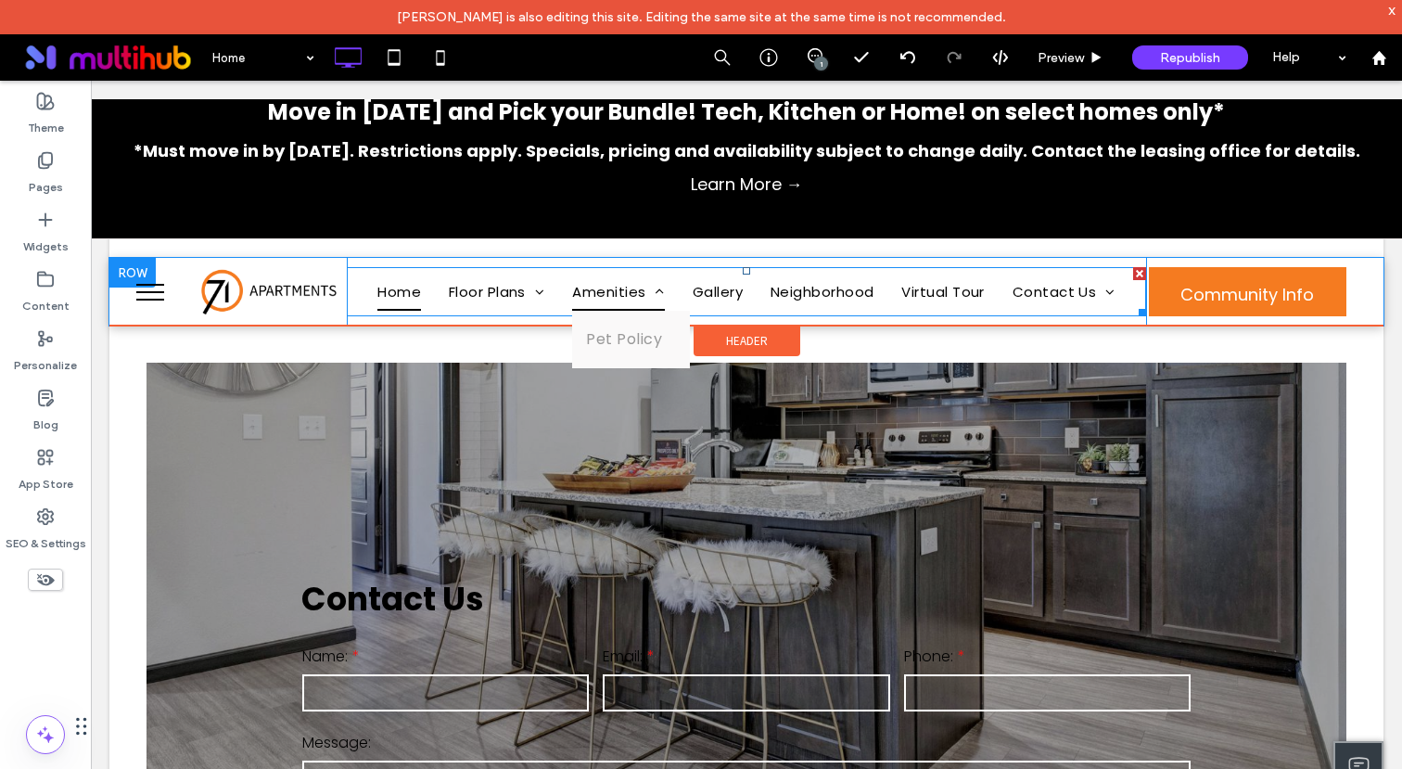
click at [617, 290] on span "Amenities" at bounding box center [618, 291] width 93 height 37
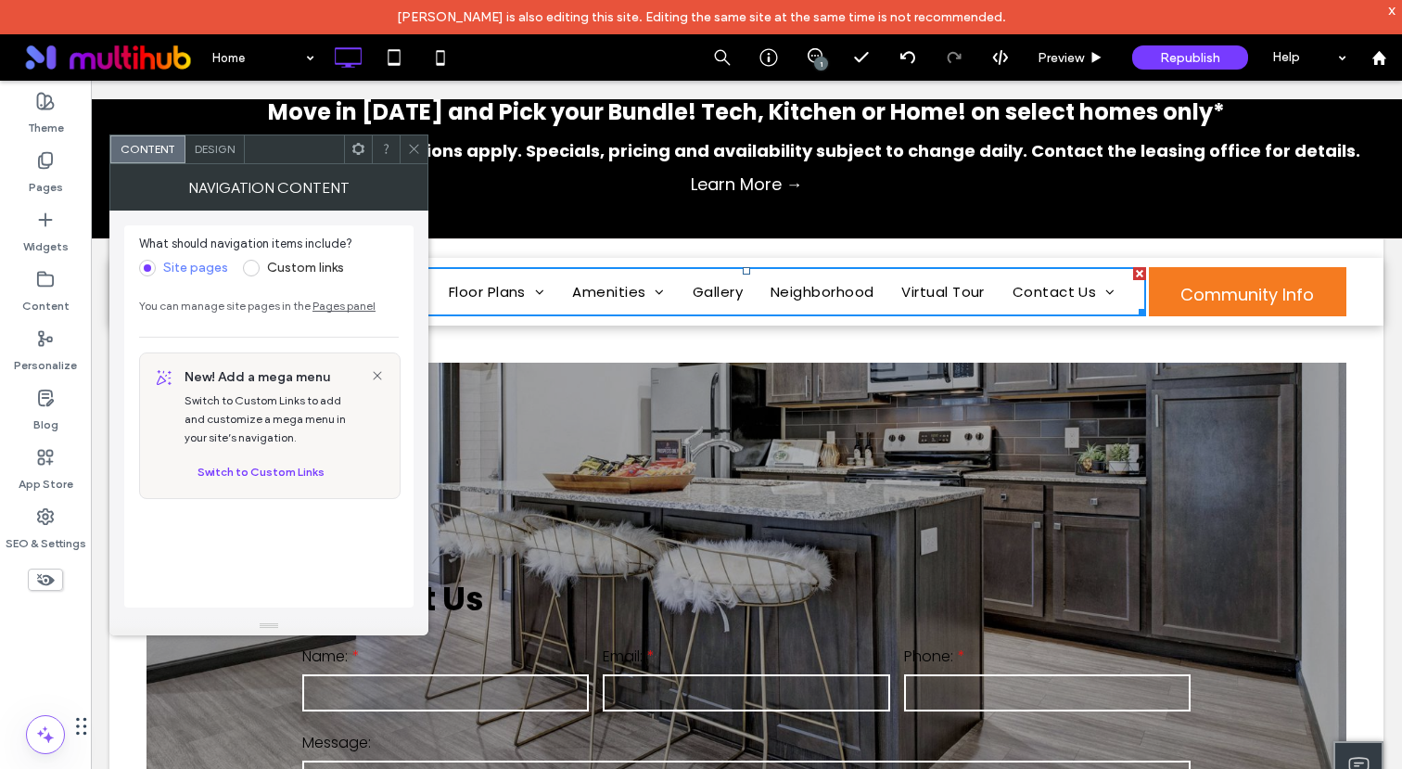
click at [413, 150] on icon at bounding box center [414, 149] width 14 height 14
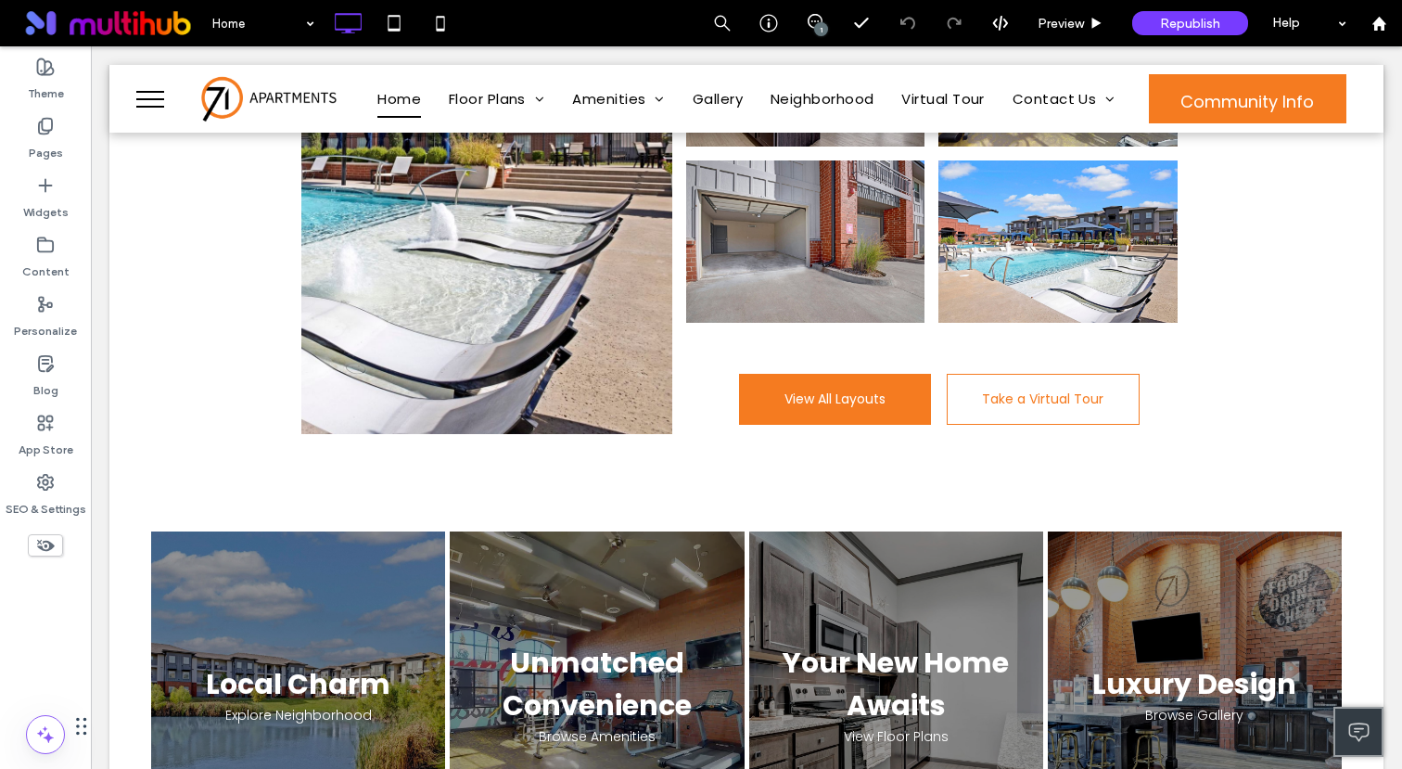
scroll to position [1893, 0]
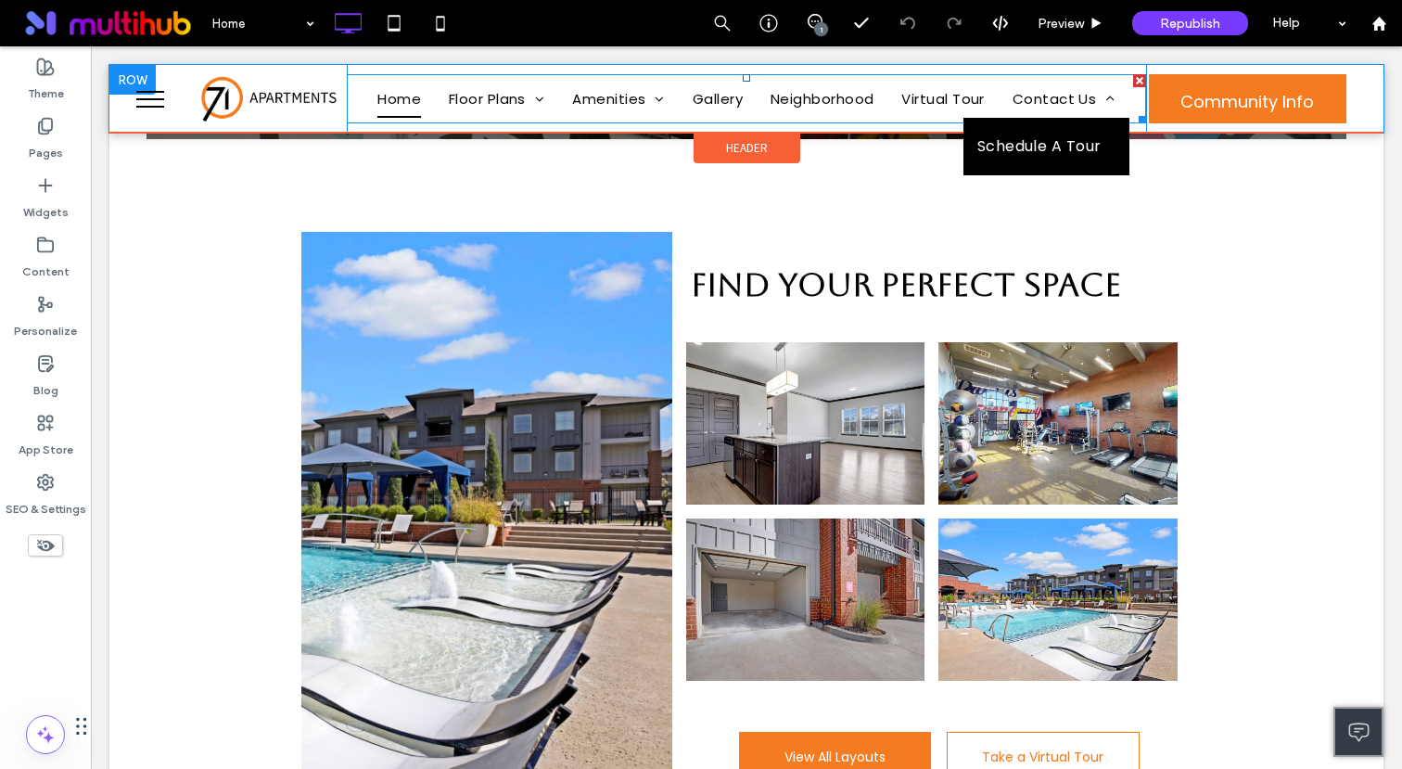
click at [1049, 132] on span "Schedule A Tour" at bounding box center [1039, 147] width 124 height 30
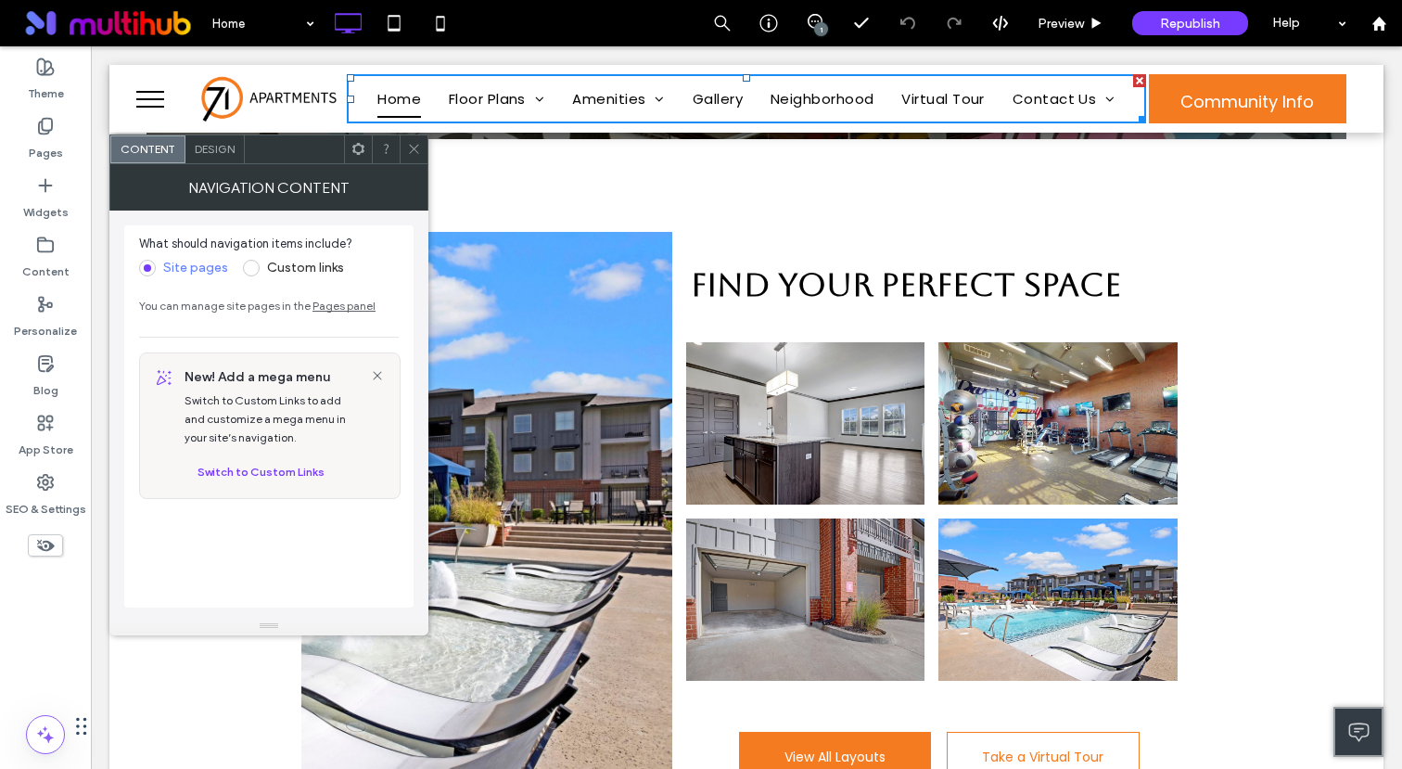
click at [417, 151] on icon at bounding box center [414, 149] width 14 height 14
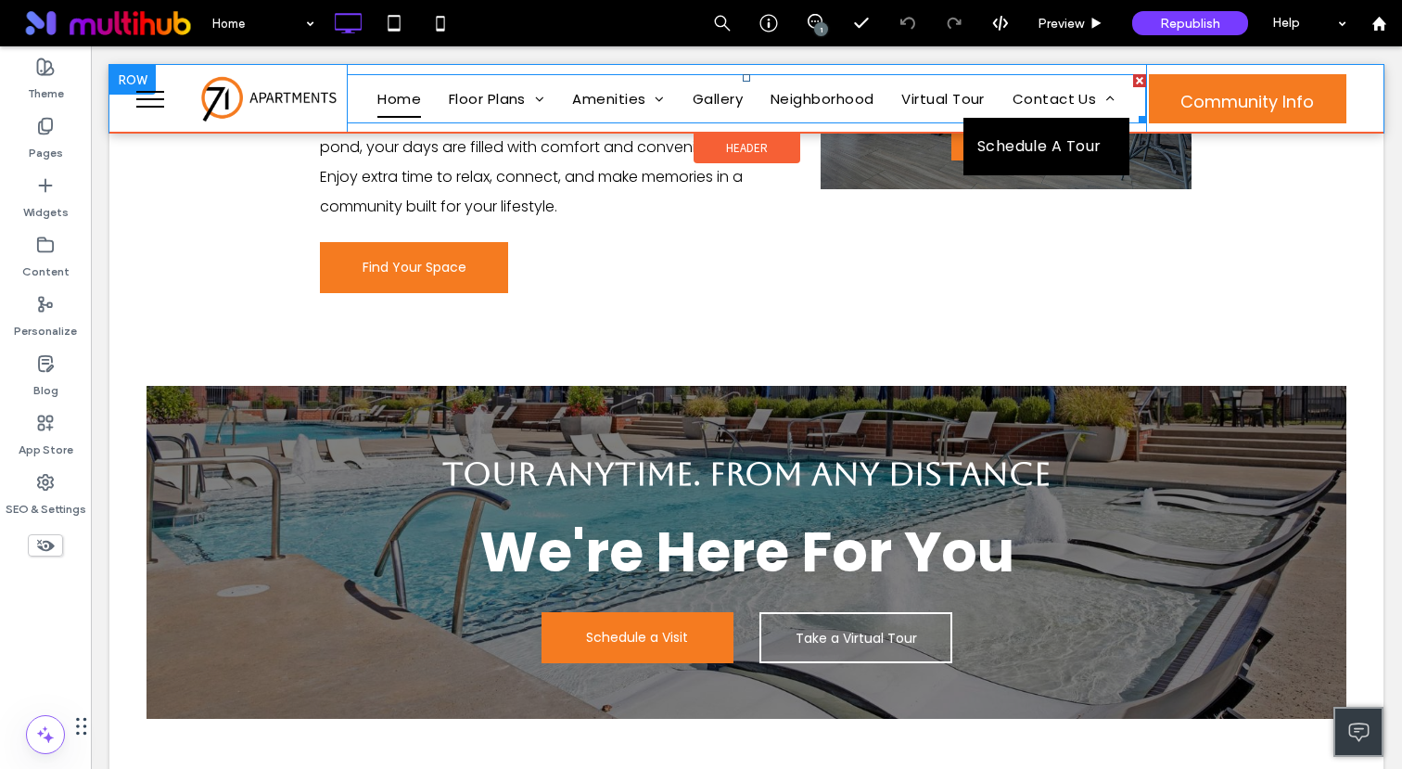
scroll to position [1304, 0]
